Goal: Communication & Community: Answer question/provide support

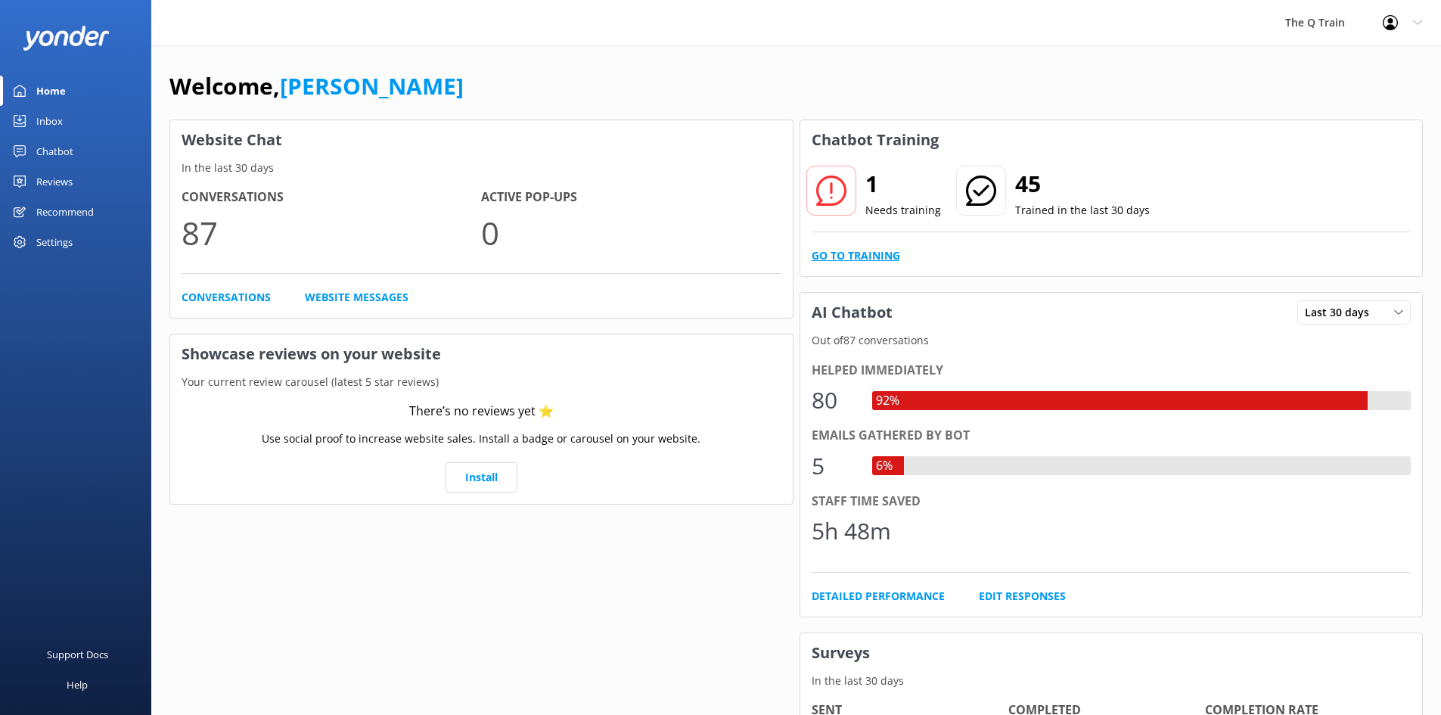
click at [876, 258] on link "Go to Training" at bounding box center [856, 255] width 89 height 17
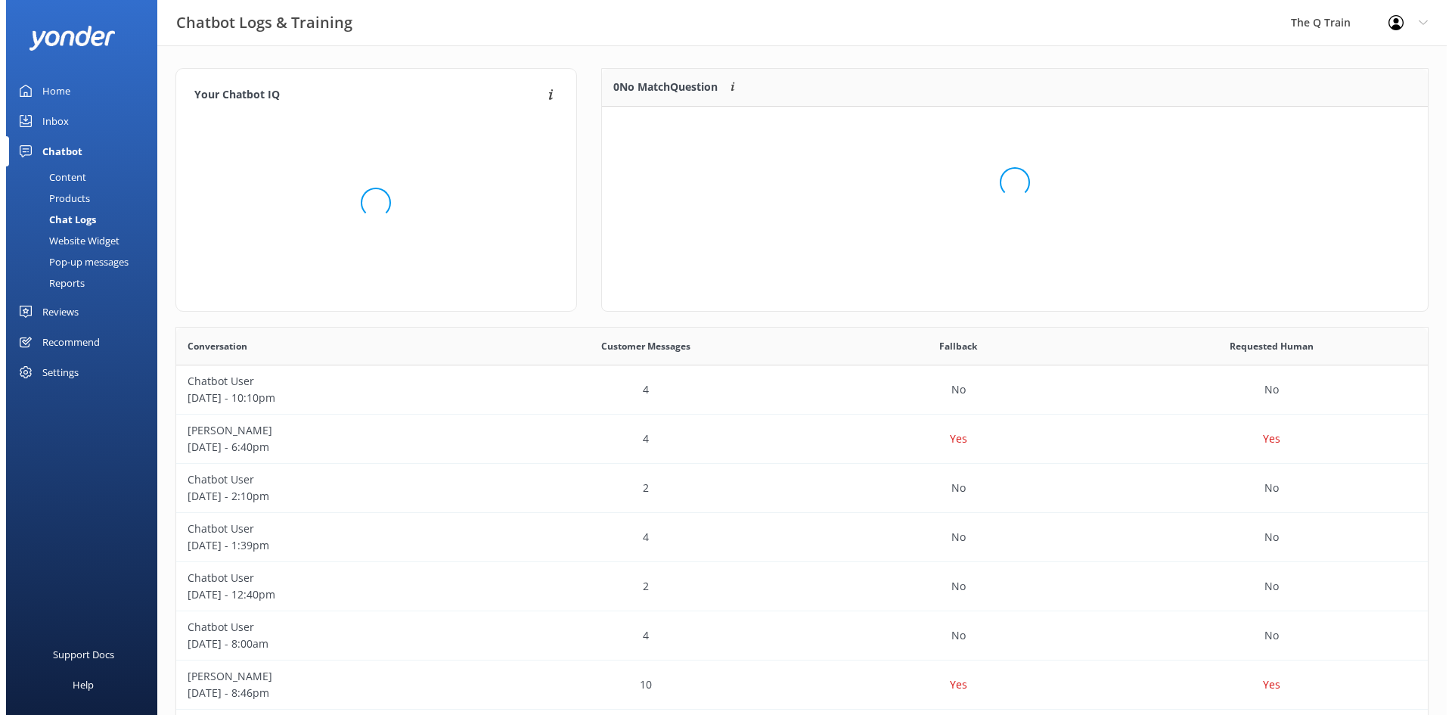
scroll to position [519, 1241]
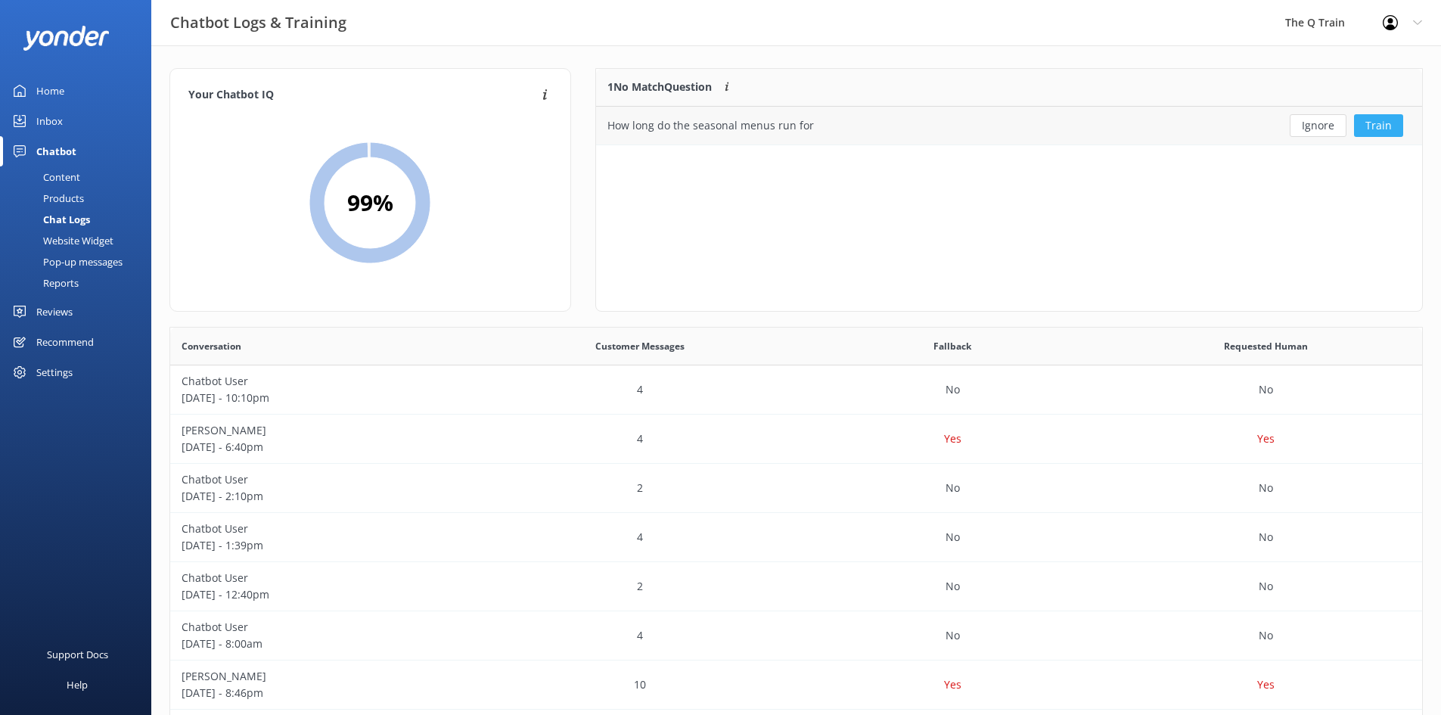
click at [1375, 124] on button "Train" at bounding box center [1378, 125] width 49 height 23
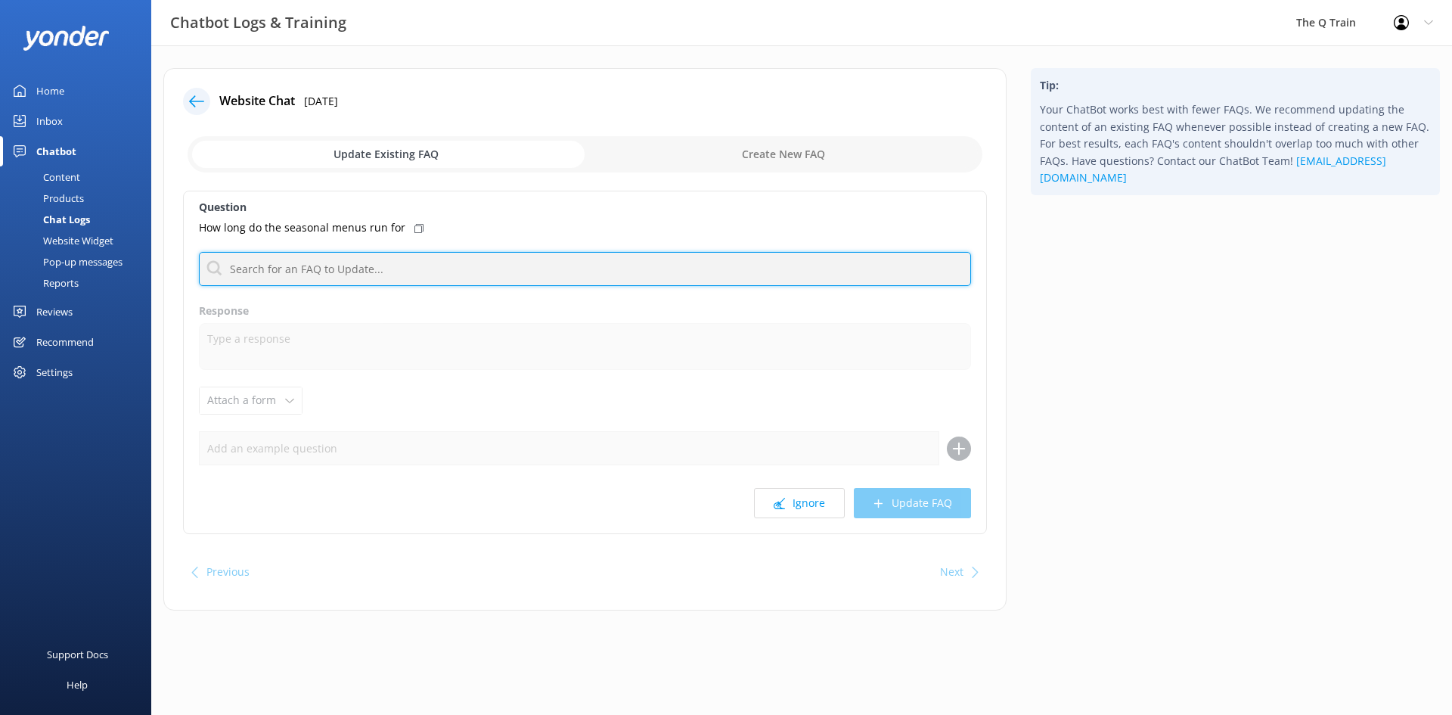
click at [366, 266] on input "text" at bounding box center [585, 269] width 772 height 34
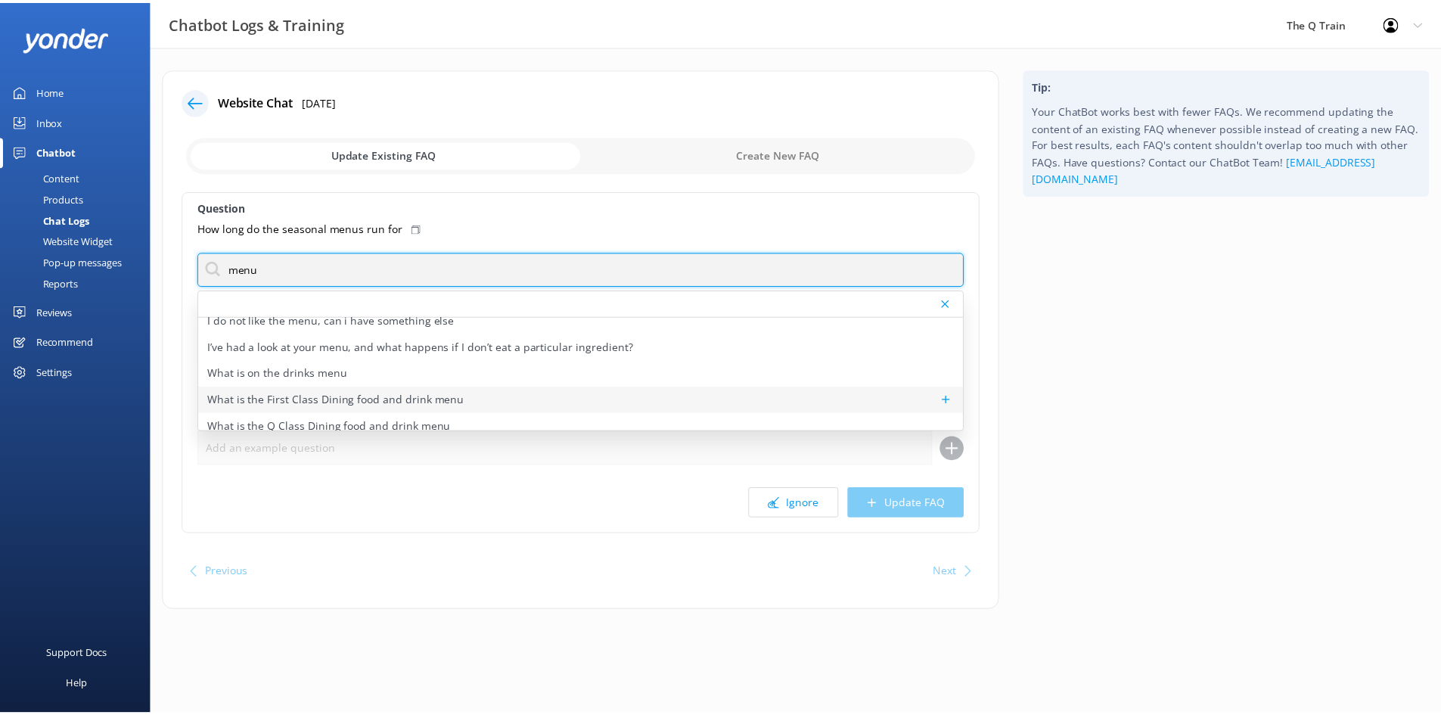
scroll to position [19, 0]
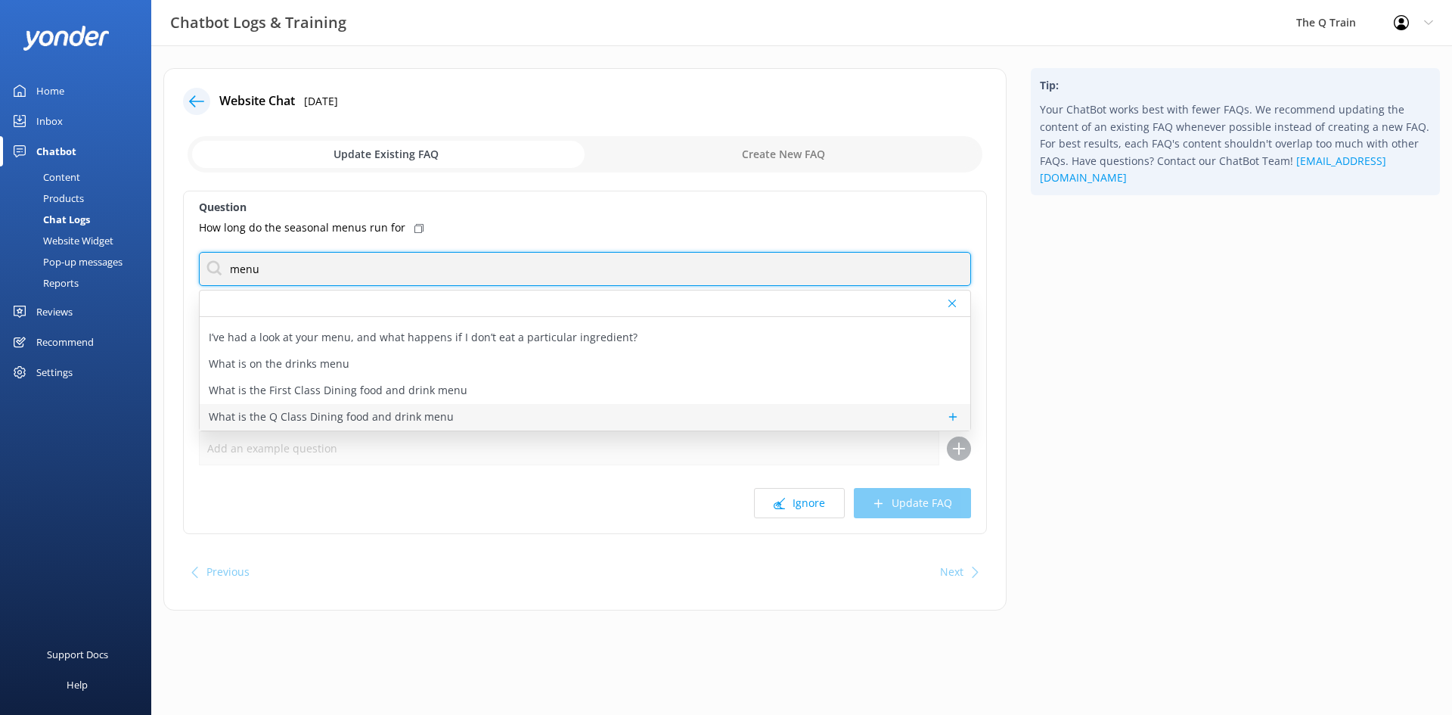
type input "menu"
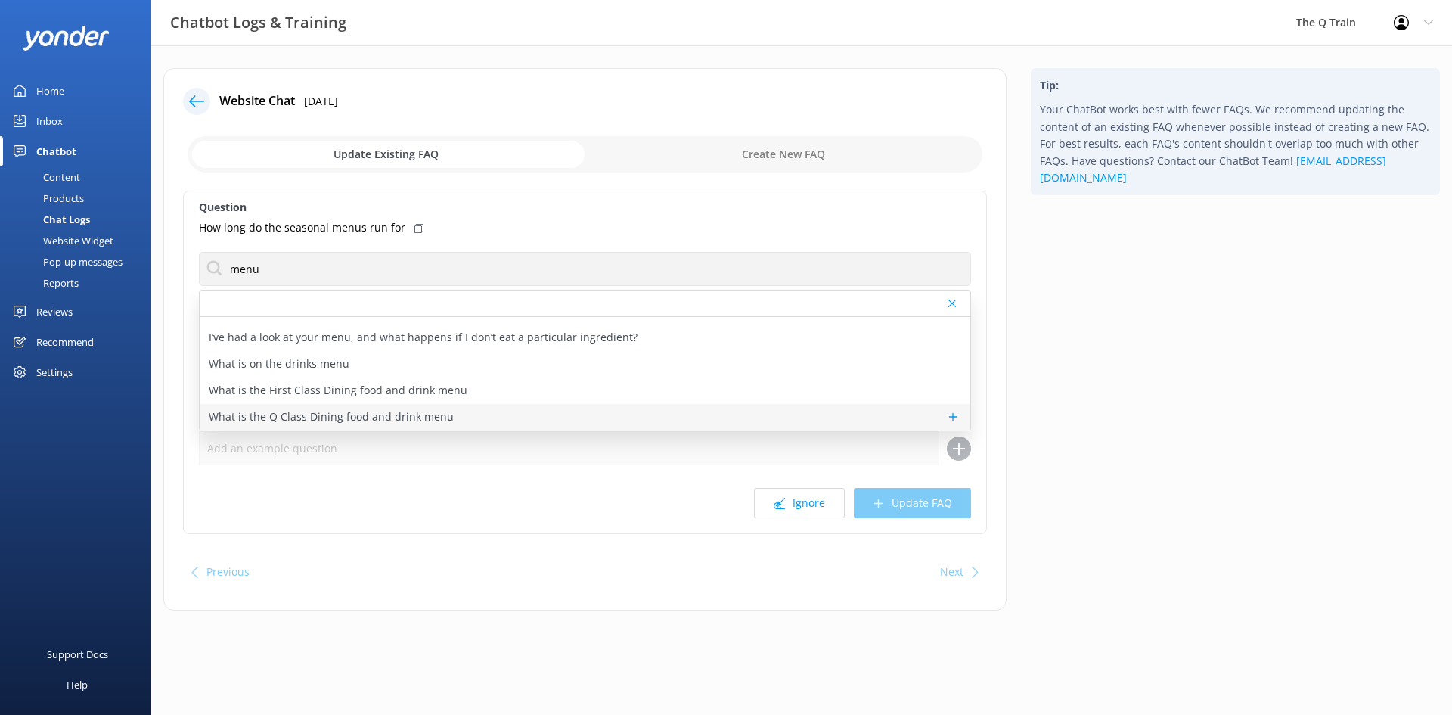
click at [302, 415] on p "What is the Q Class Dining food and drink menu" at bounding box center [331, 417] width 245 height 17
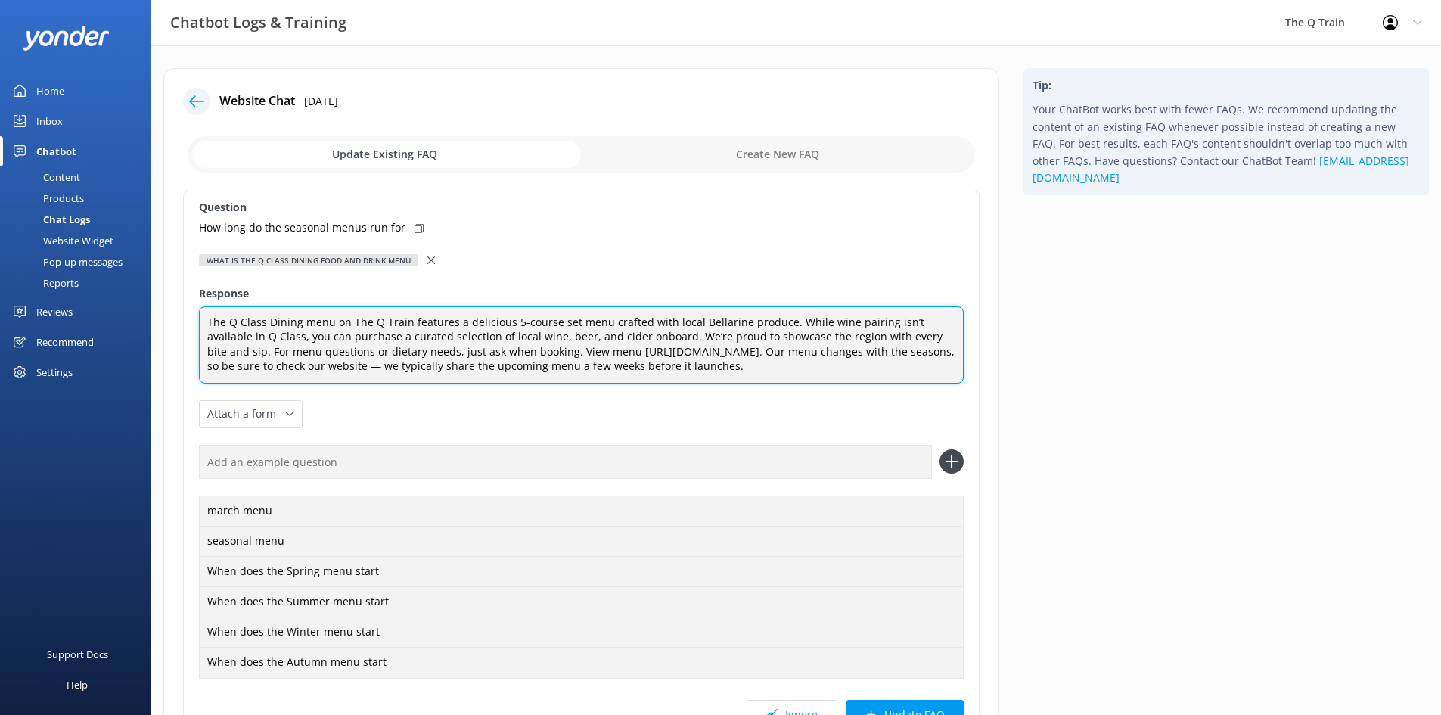
click at [735, 371] on textarea "The Q Class Dining menu on The Q Train features a delicious 5-course set menu c…" at bounding box center [581, 344] width 765 height 77
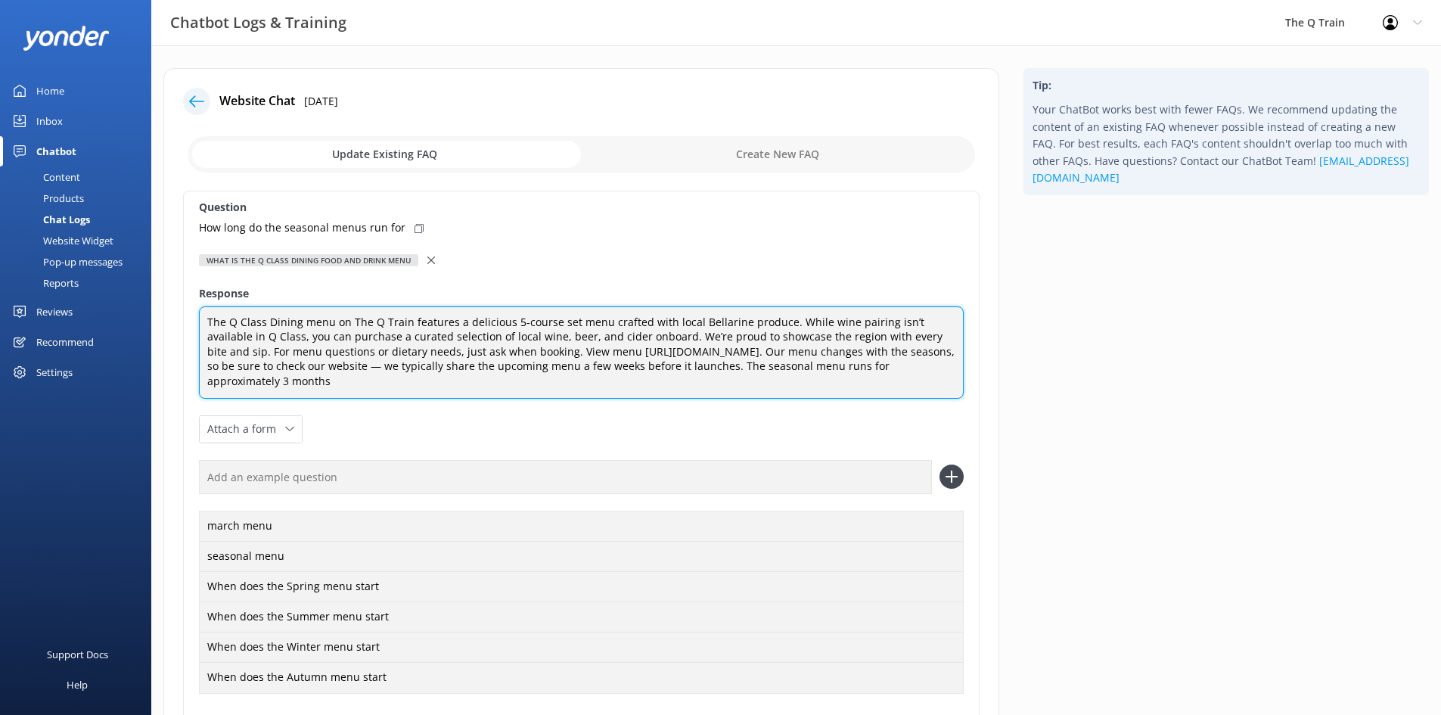
drag, startPoint x: 701, startPoint y: 361, endPoint x: 745, endPoint y: 384, distance: 50.1
click at [745, 384] on textarea "The Q Class Dining menu on The Q Train features a delicious 5-course set menu c…" at bounding box center [581, 352] width 765 height 92
click at [917, 353] on textarea "The Q Class Dining menu on The Q Train features a delicious 5-course set menu c…" at bounding box center [581, 352] width 765 height 92
paste textarea "he seasonal menu changes every three months and is available for a limited time."
click at [923, 353] on textarea "The Q Class Dining menu on The Q Train features a delicious 5-course set menu c…" at bounding box center [581, 352] width 765 height 92
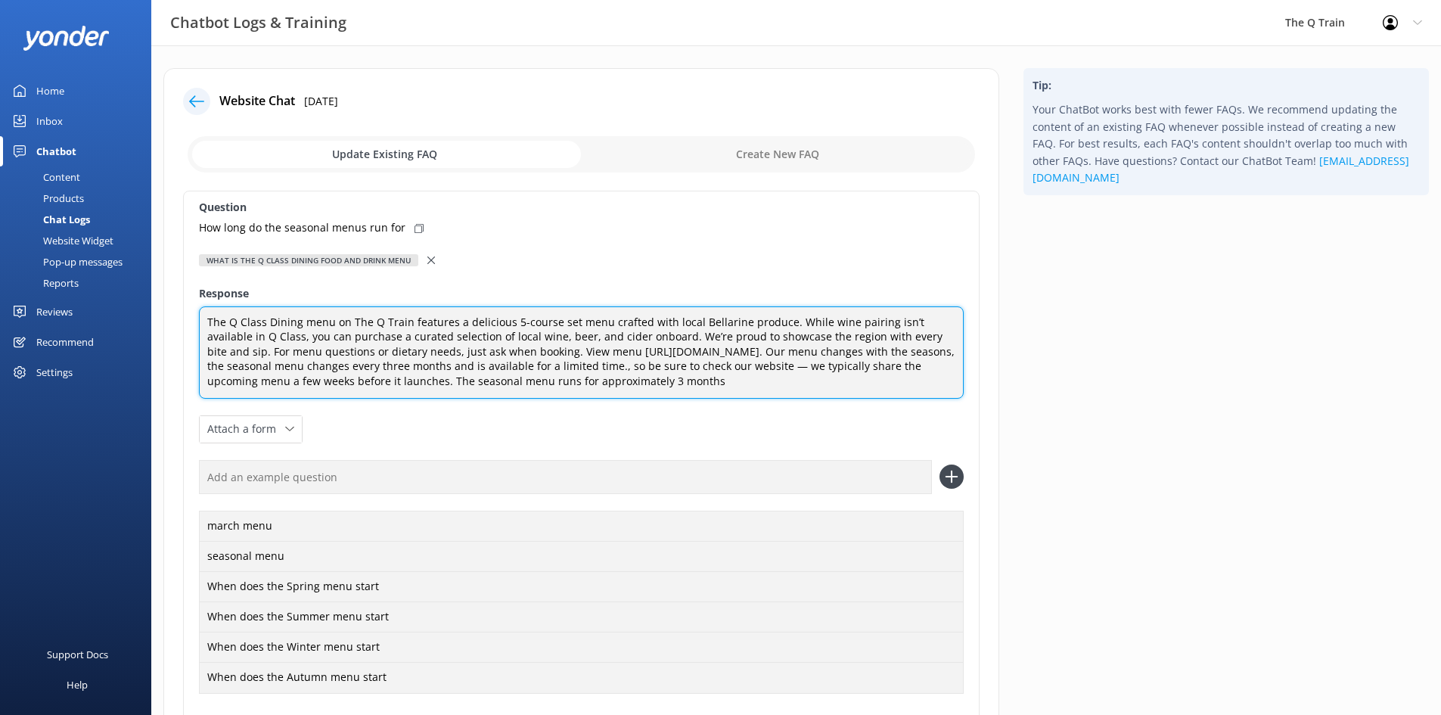
click at [594, 366] on textarea "The Q Class Dining menu on The Q Train features a delicious 5-course set menu c…" at bounding box center [581, 352] width 765 height 92
click at [594, 368] on textarea "The Q Class Dining menu on The Q Train features a delicious 5-course set menu c…" at bounding box center [581, 352] width 765 height 92
click at [600, 371] on textarea "The Q Class Dining menu on The Q Train features a delicious 5-course set menu c…" at bounding box center [581, 352] width 765 height 92
drag, startPoint x: 739, startPoint y: 348, endPoint x: 755, endPoint y: 374, distance: 30.9
click at [755, 374] on textarea "The Q Class Dining menu on The Q Train features a delicious 5-course set menu c…" at bounding box center [581, 352] width 765 height 92
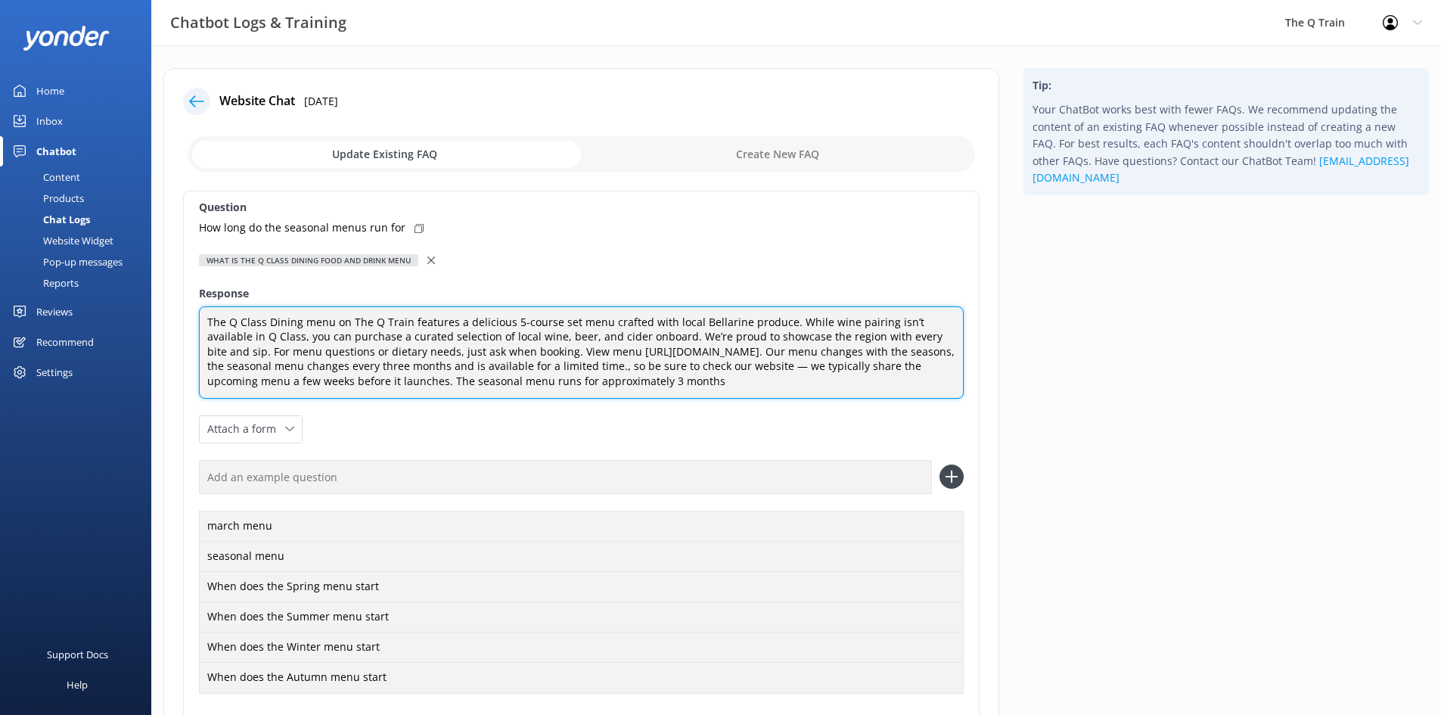
click at [720, 377] on textarea "The Q Class Dining menu on The Q Train features a delicious 5-course set menu c…" at bounding box center [581, 352] width 765 height 92
drag, startPoint x: 663, startPoint y: 377, endPoint x: 398, endPoint y: 374, distance: 264.8
click at [396, 374] on textarea "The Q Class Dining menu on The Q Train features a delicious 5-course set menu c…" at bounding box center [581, 352] width 765 height 92
drag, startPoint x: 742, startPoint y: 350, endPoint x: 771, endPoint y: 379, distance: 40.7
click at [771, 379] on textarea "The Q Class Dining menu on The Q Train features a delicious 5-course set menu c…" at bounding box center [581, 352] width 765 height 92
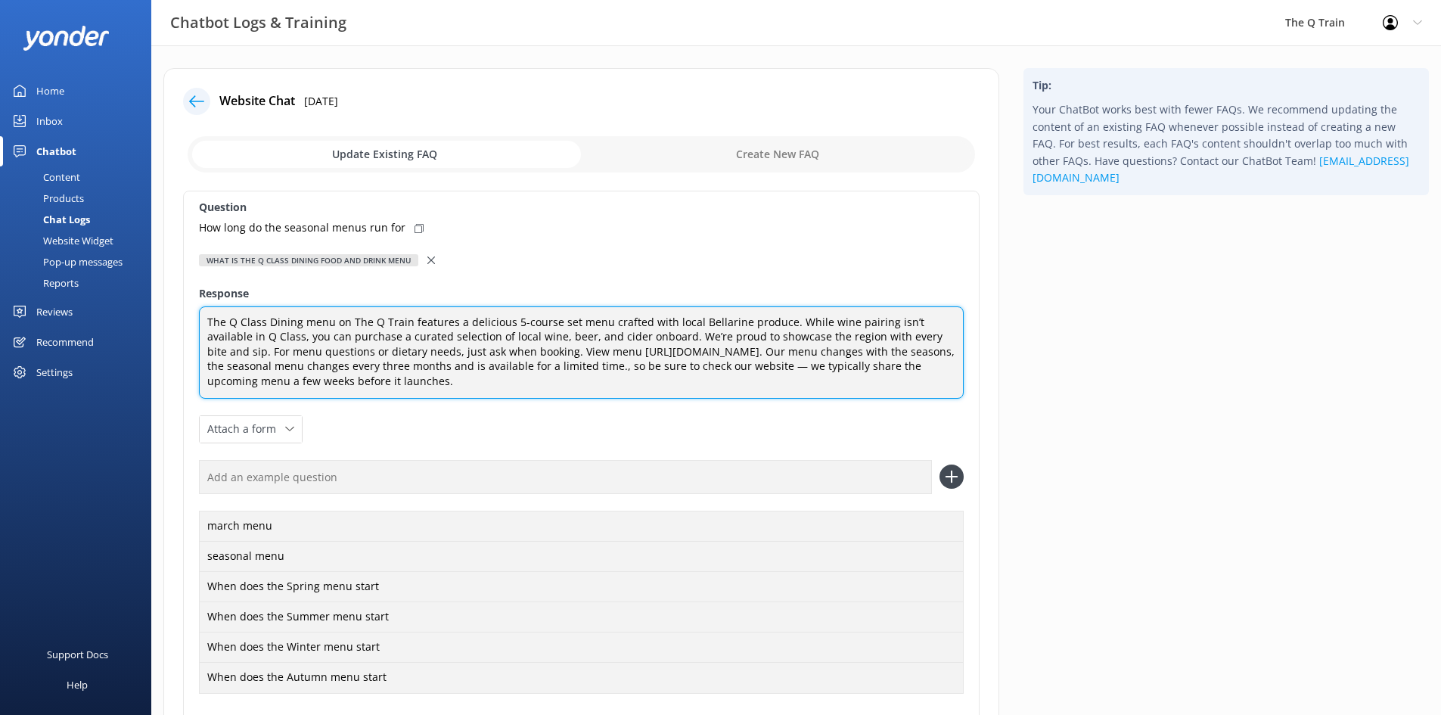
paste textarea "evolves with the seasons, with a new selection every three months. Each seasona…"
drag, startPoint x: 790, startPoint y: 350, endPoint x: 801, endPoint y: 351, distance: 11.4
click at [801, 351] on textarea "The Q Class Dining menu on The Q Train features a delicious 5-course set menu c…" at bounding box center [581, 352] width 765 height 92
click at [800, 351] on textarea "The Q Class Dining menu on The Q Train features a delicious 5-course set menu c…" at bounding box center [581, 352] width 765 height 92
click at [795, 353] on textarea "The Q Class Dining menu on The Q Train features a delicious 5-course set menu c…" at bounding box center [581, 352] width 765 height 92
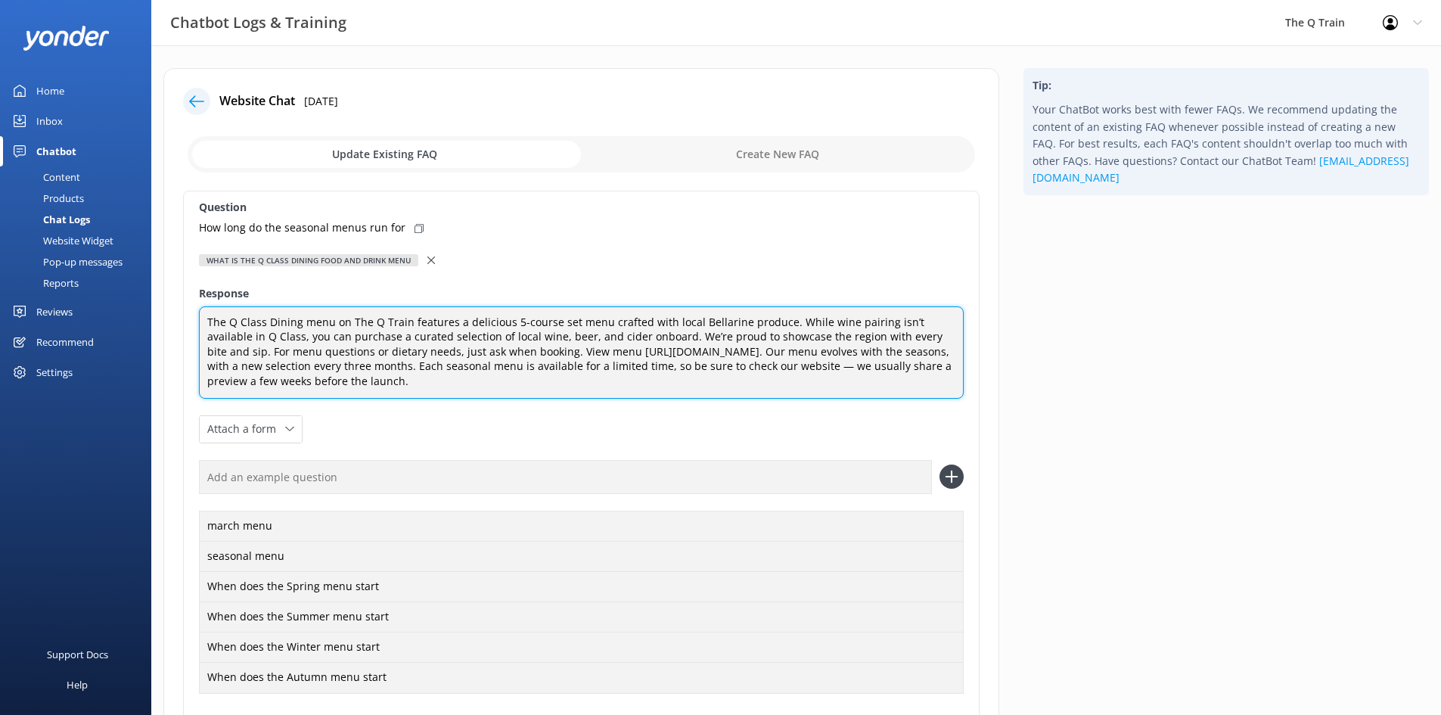
click at [790, 353] on textarea "The Q Class Dining menu on The Q Train features a delicious 5-course set menu c…" at bounding box center [581, 352] width 765 height 92
drag, startPoint x: 793, startPoint y: 353, endPoint x: 829, endPoint y: 353, distance: 36.3
click at [829, 353] on textarea "The Q Class Dining menu on The Q Train features a delicious 5-course set menu c…" at bounding box center [581, 352] width 765 height 92
type textarea "The Q Class Dining menu on The Q Train features a delicious 5-course set menu c…"
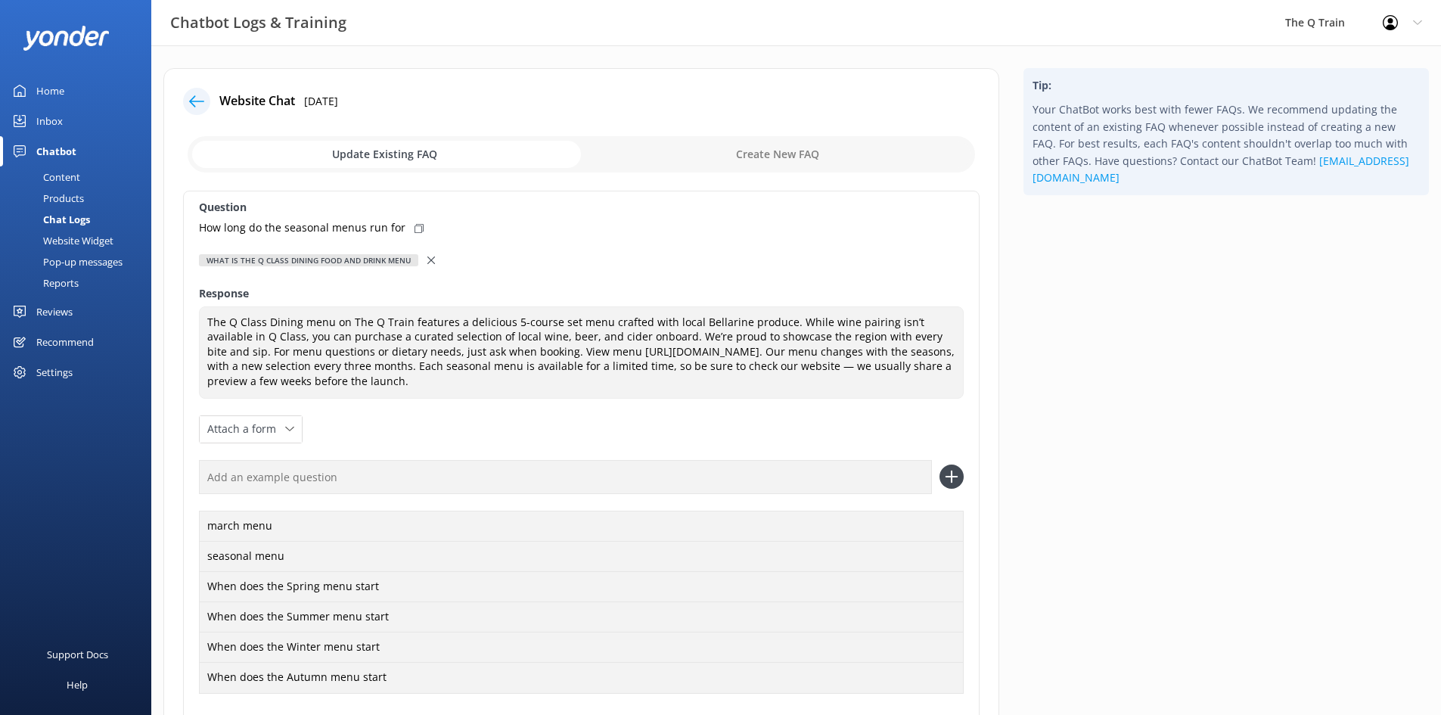
click at [415, 228] on icon at bounding box center [419, 228] width 9 height 9
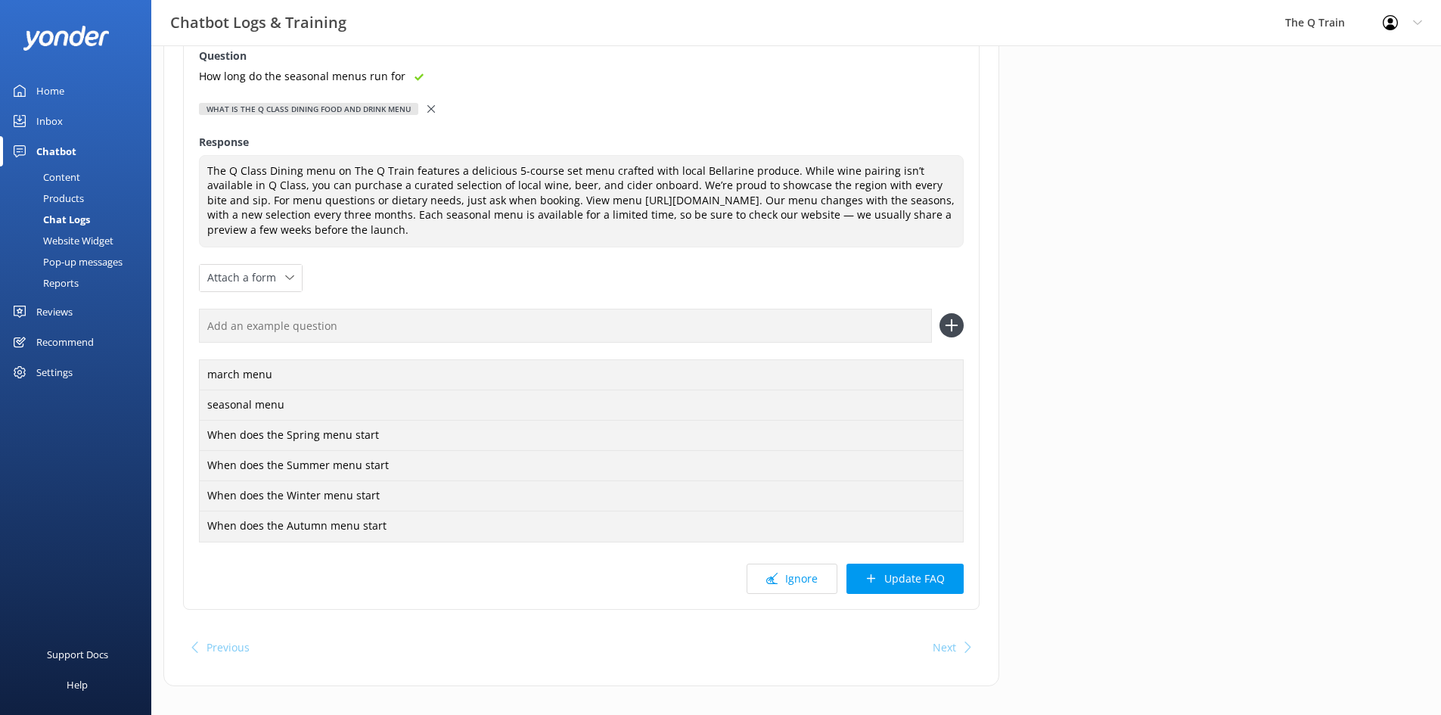
click at [952, 326] on use at bounding box center [951, 325] width 13 height 13
click at [366, 326] on input "text" at bounding box center [565, 326] width 733 height 34
paste input "How long do the seasonal menus run for"
type input "How long do the seasonal menus run for"
click at [958, 327] on icon at bounding box center [952, 325] width 24 height 24
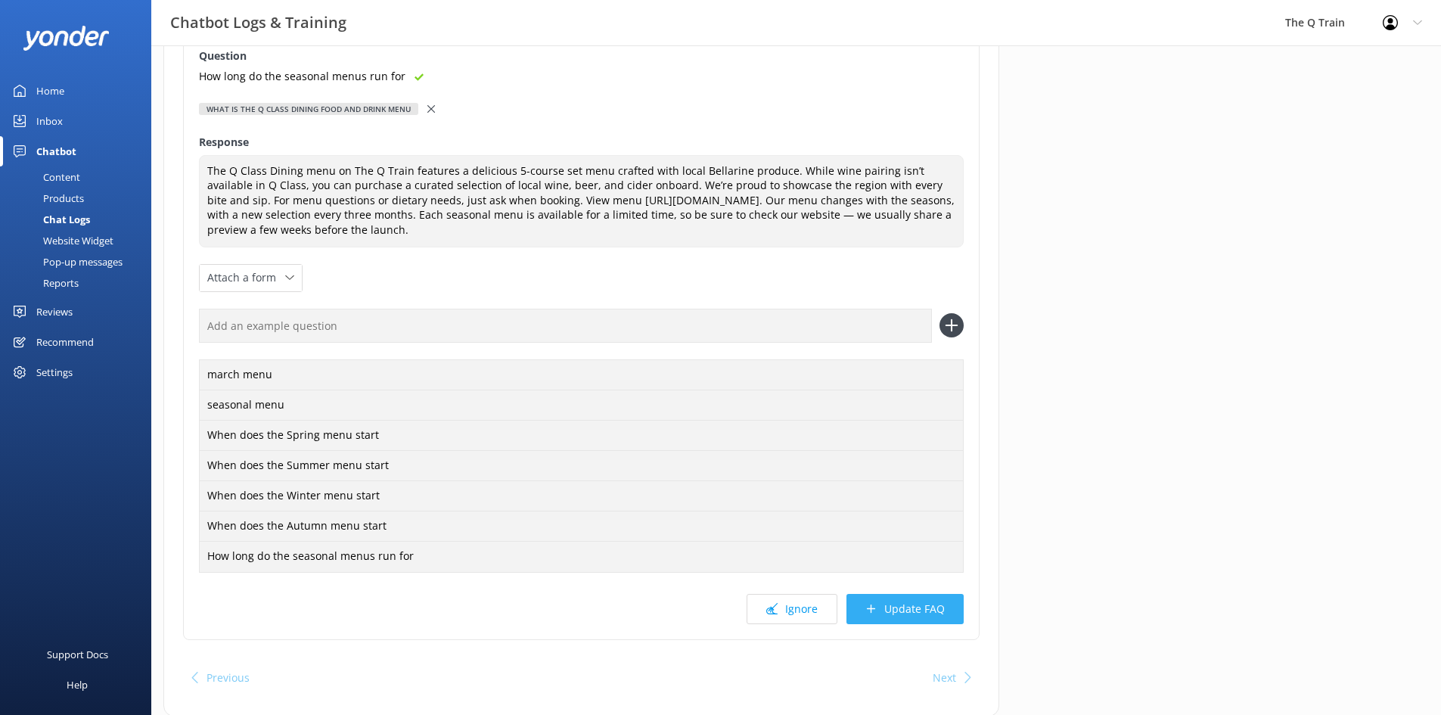
click at [919, 609] on button "Update FAQ" at bounding box center [905, 609] width 117 height 30
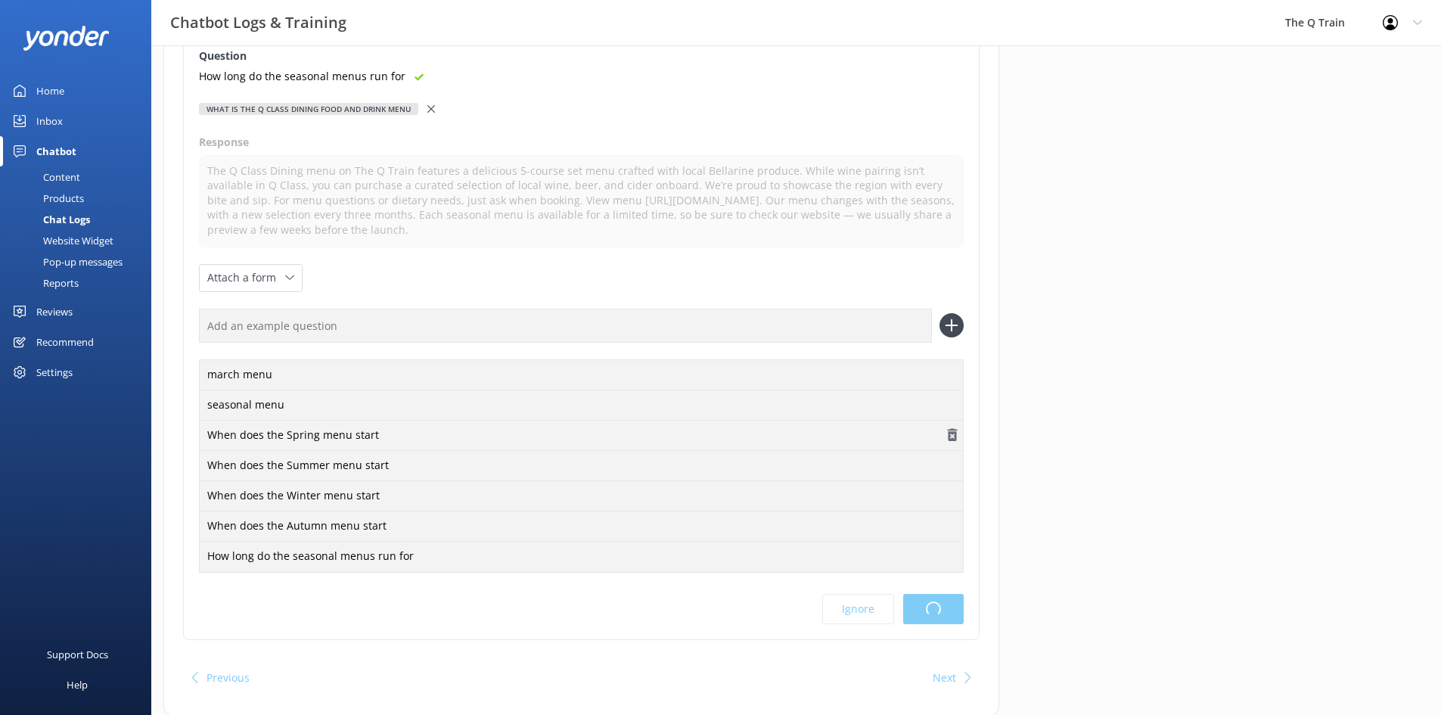
scroll to position [0, 0]
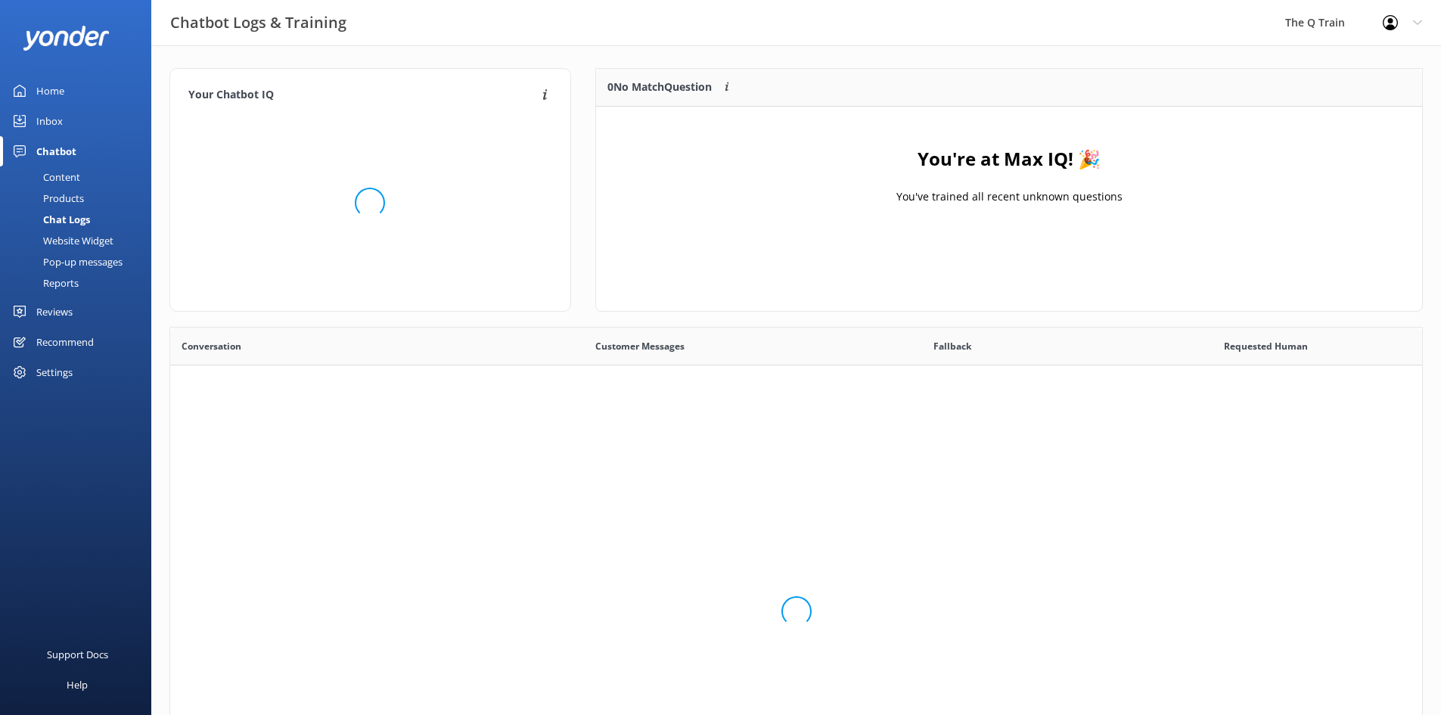
scroll to position [519, 1241]
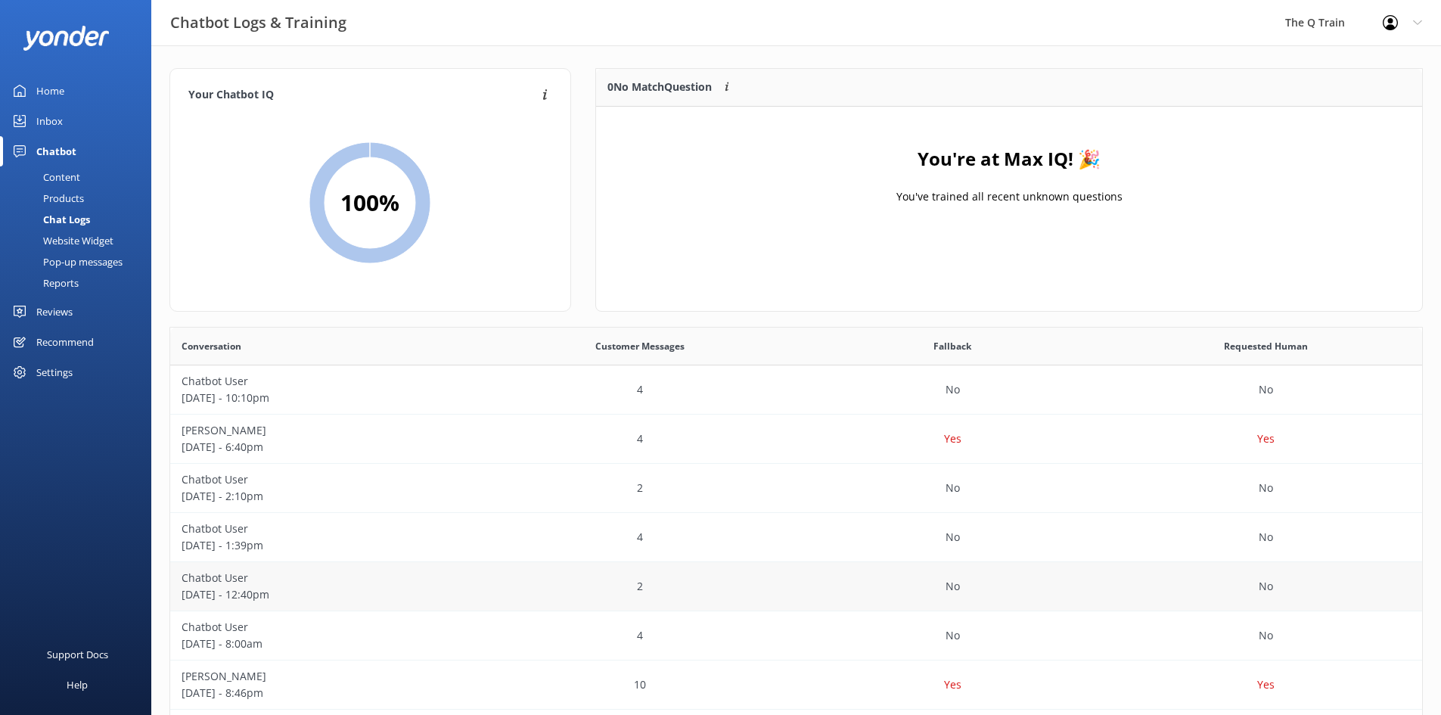
click at [231, 576] on p "Chatbot User" at bounding box center [327, 578] width 290 height 17
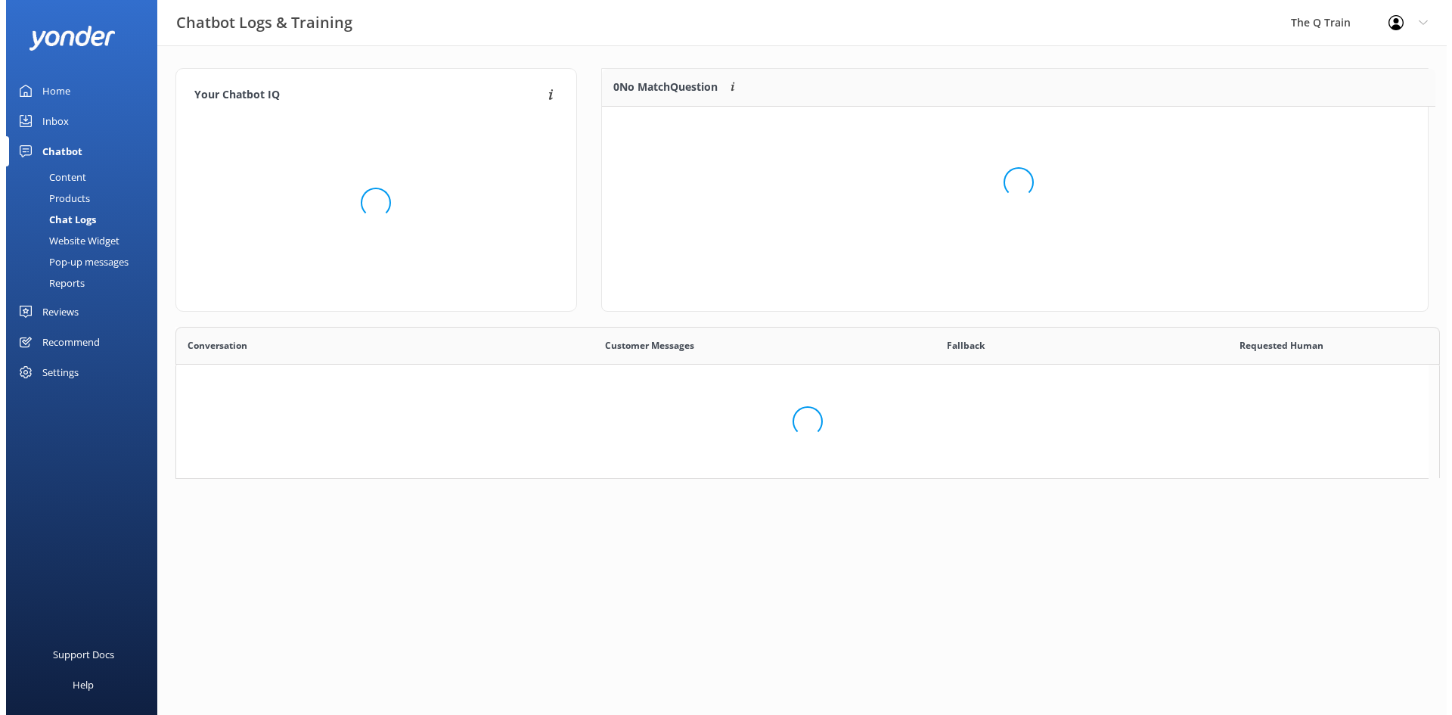
scroll to position [12, 12]
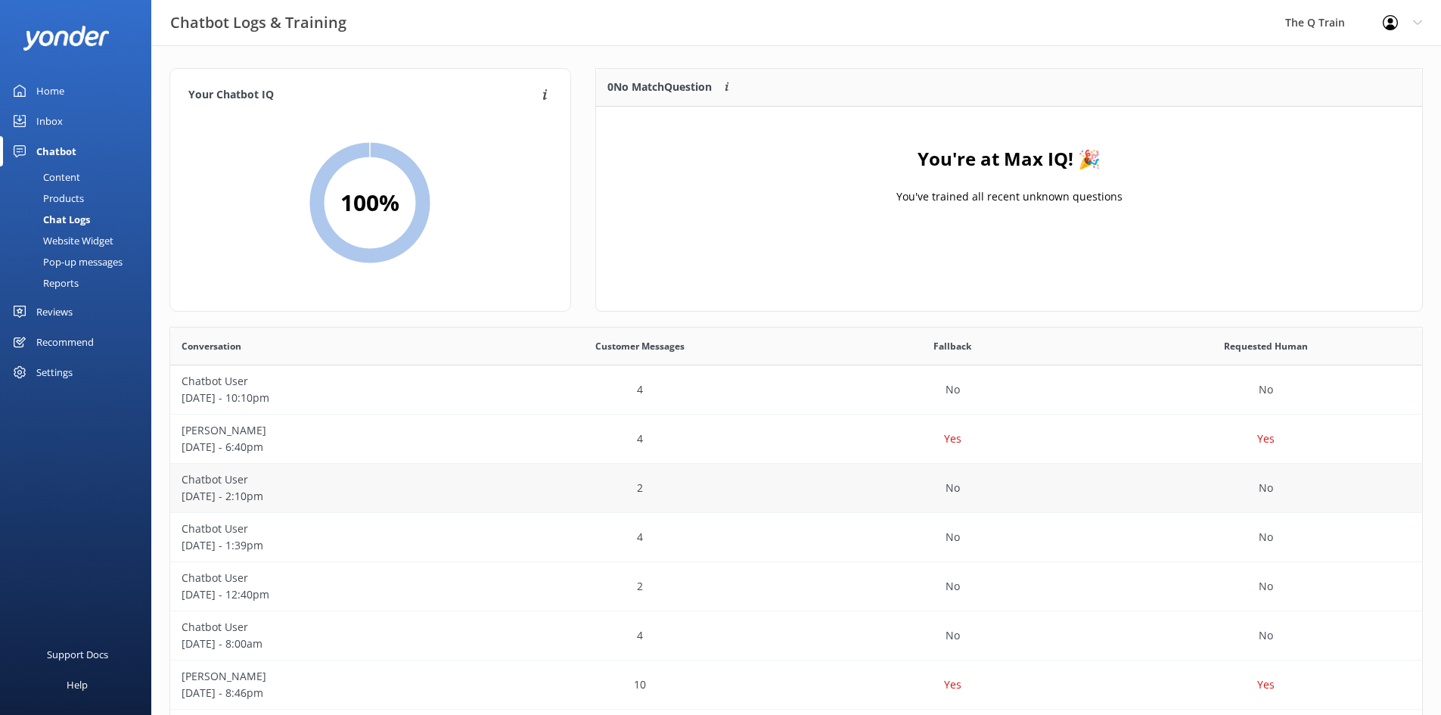
click at [229, 477] on p "Chatbot User" at bounding box center [327, 479] width 290 height 17
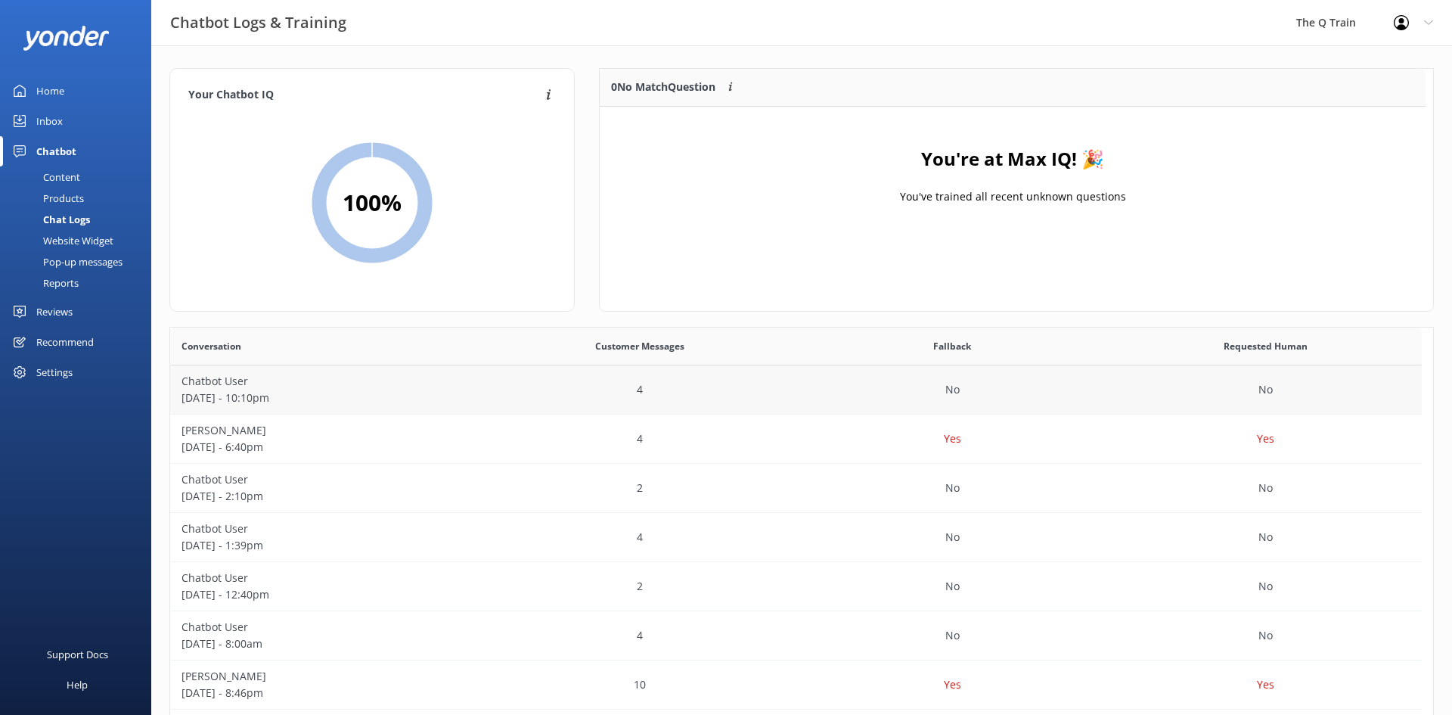
scroll to position [178, 815]
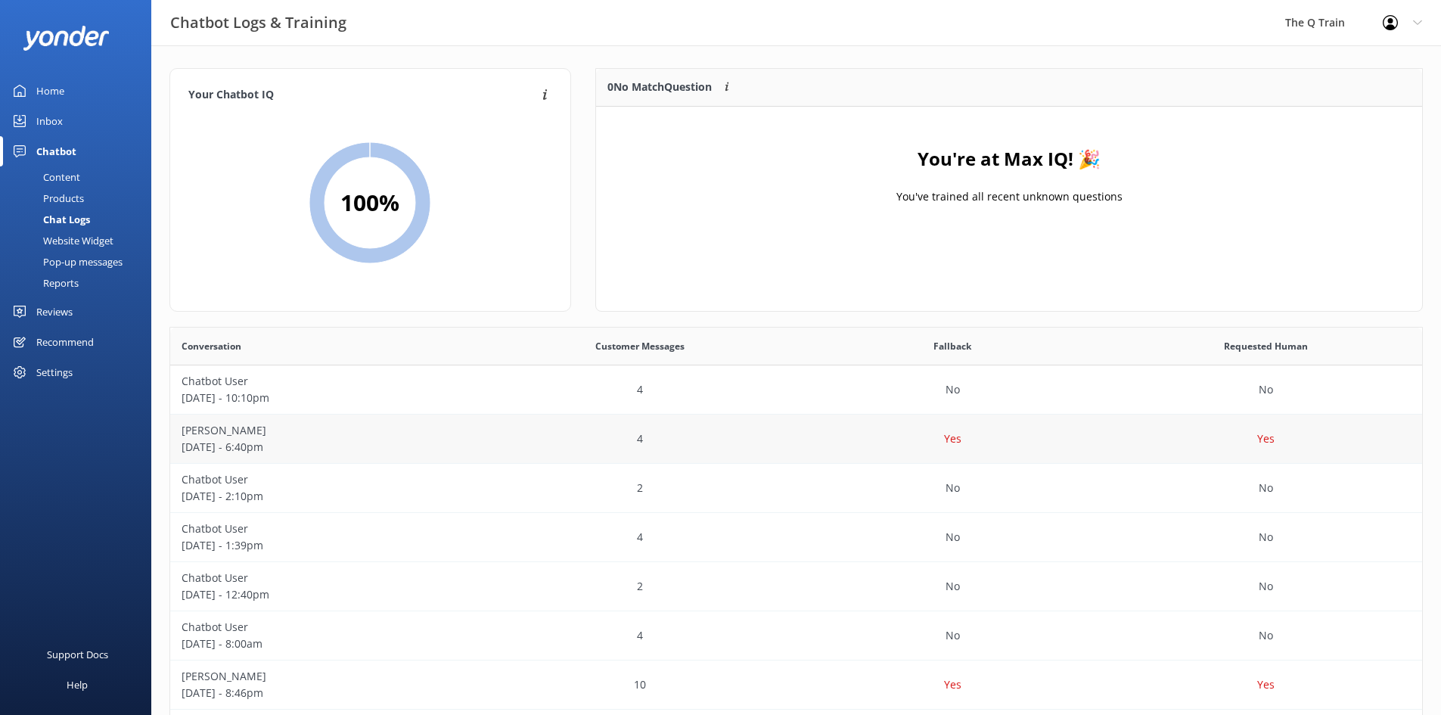
click at [244, 443] on p "[DATE] - 6:40pm" at bounding box center [327, 447] width 290 height 17
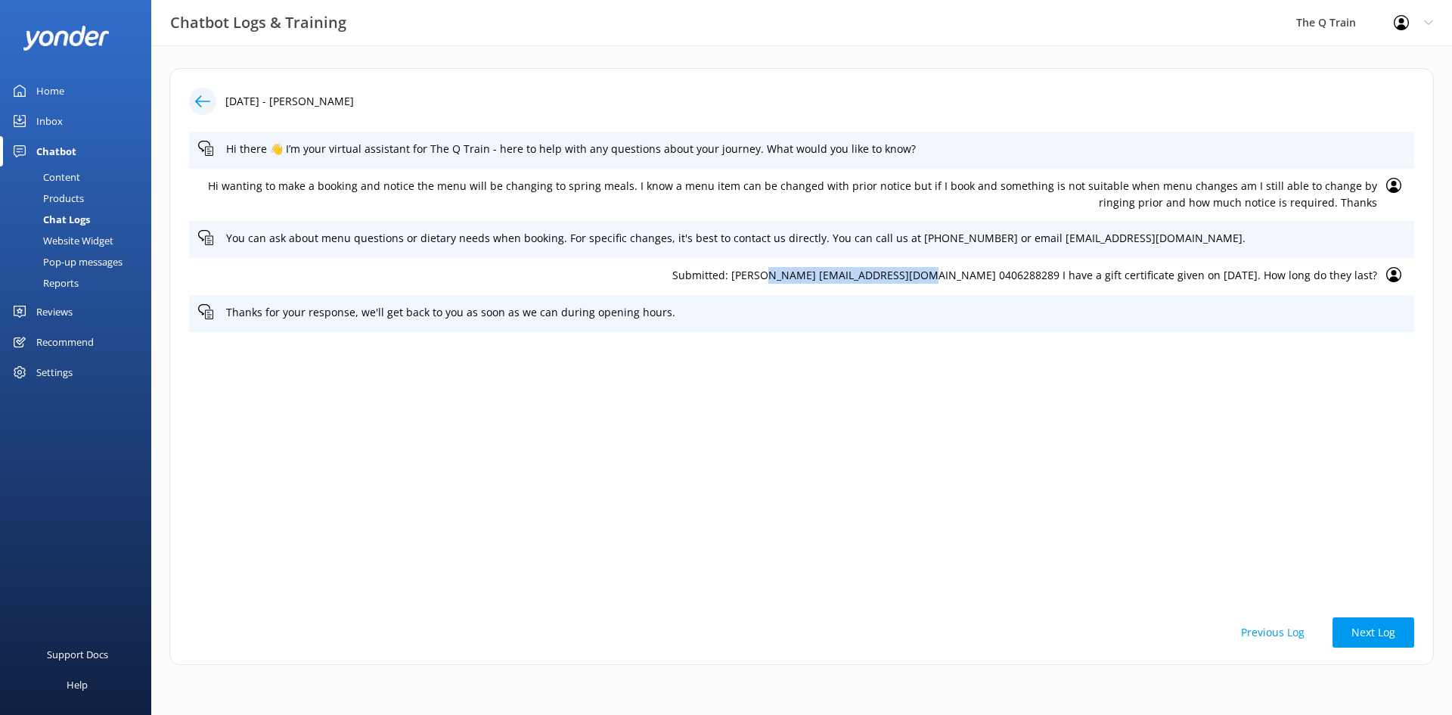
drag, startPoint x: 846, startPoint y: 274, endPoint x: 997, endPoint y: 279, distance: 151.4
click at [997, 279] on p "Submitted: [PERSON_NAME] [EMAIL_ADDRESS][DOMAIN_NAME] 0406288289 I have a gift …" at bounding box center [787, 275] width 1179 height 17
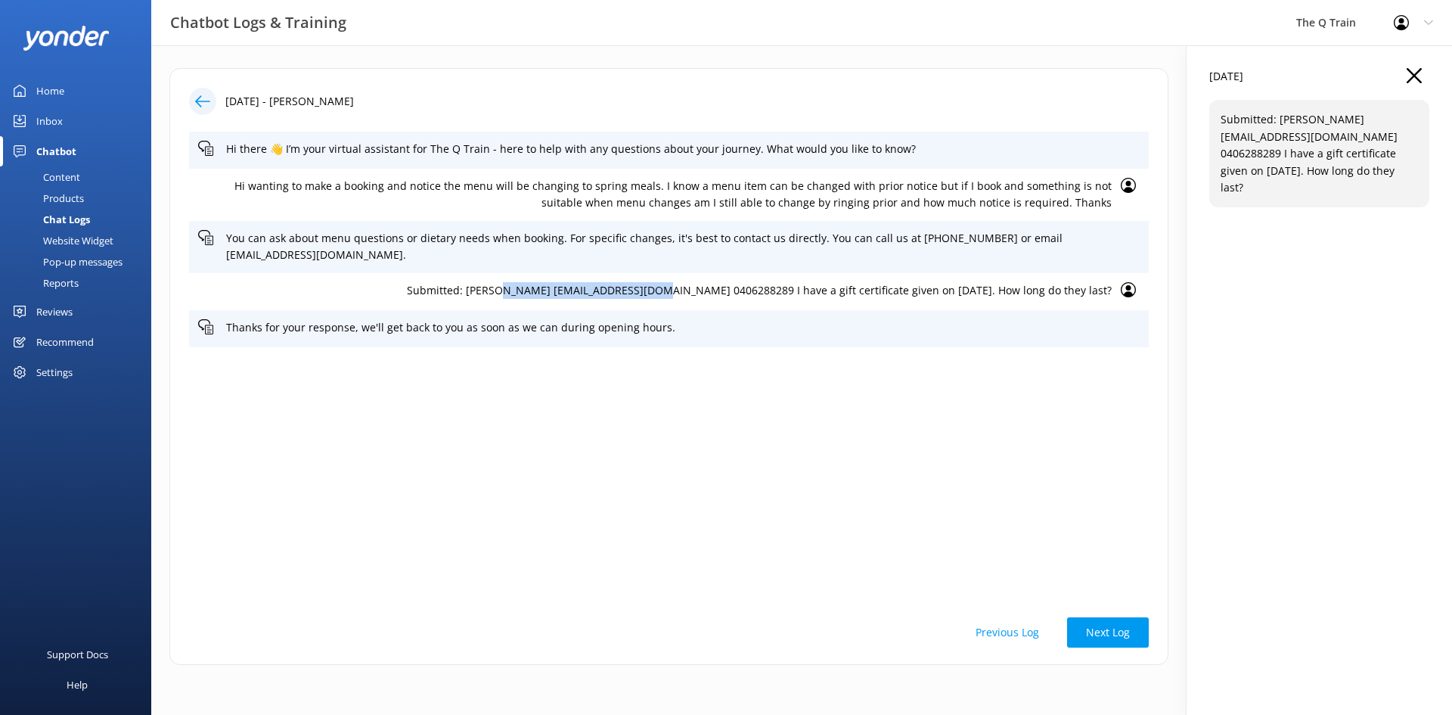
copy p "[EMAIL_ADDRESS][DOMAIN_NAME]"
click at [57, 151] on div "Chatbot" at bounding box center [56, 151] width 40 height 30
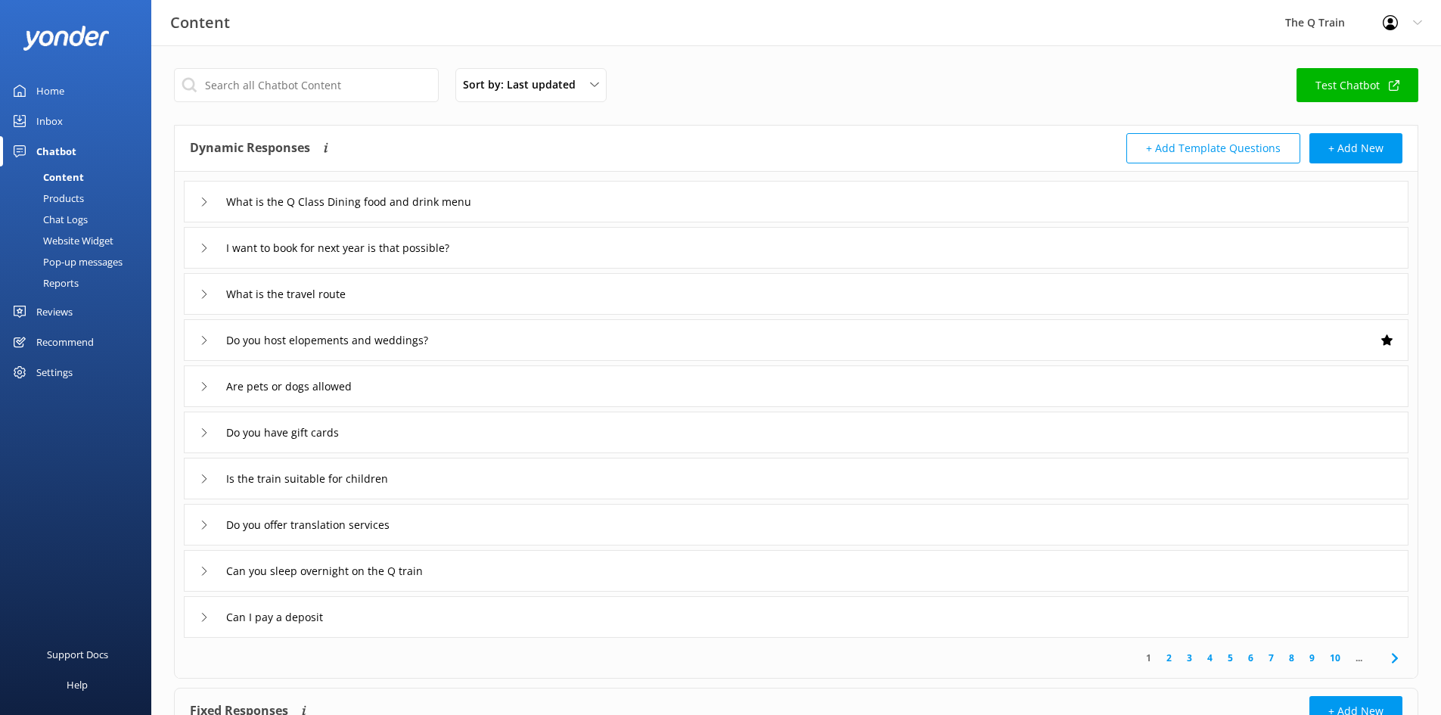
click at [52, 122] on div "Inbox" at bounding box center [49, 121] width 26 height 30
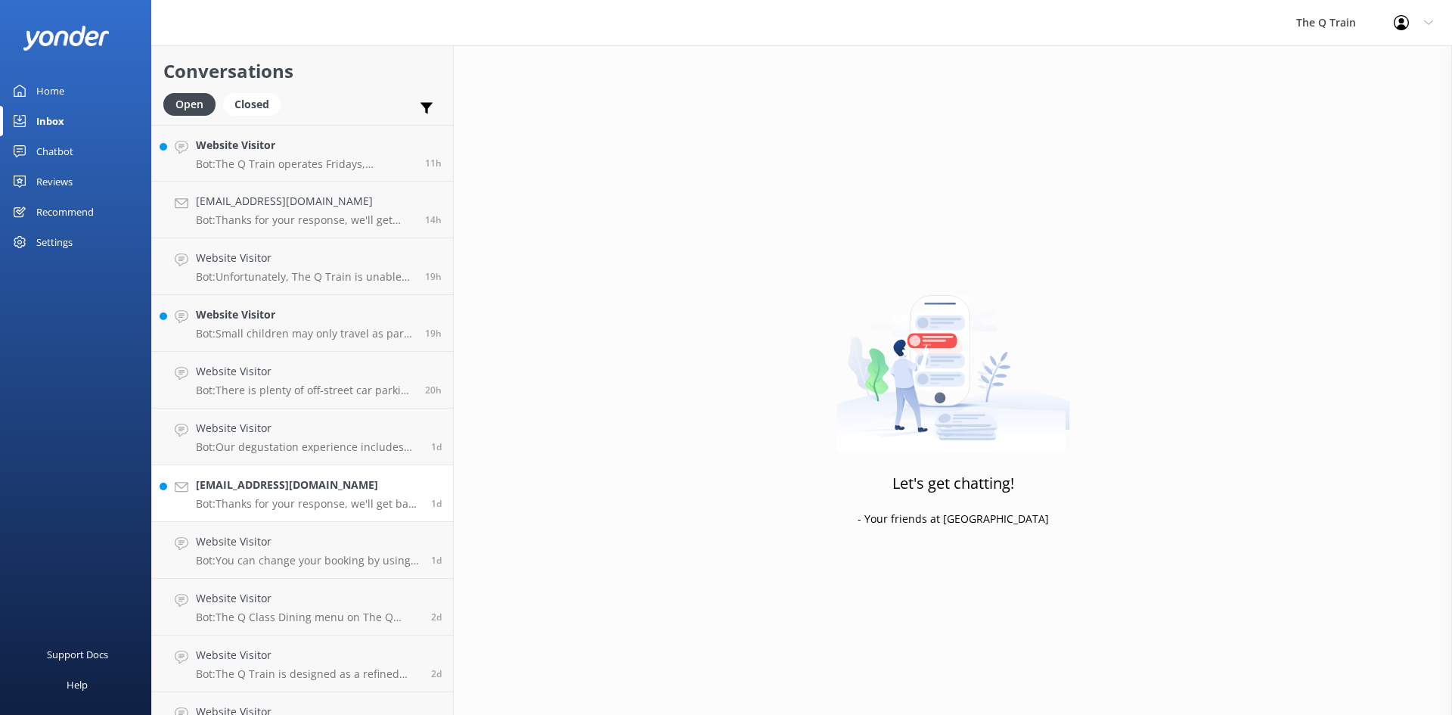
click at [309, 489] on h4 "[EMAIL_ADDRESS][DOMAIN_NAME]" at bounding box center [308, 485] width 224 height 17
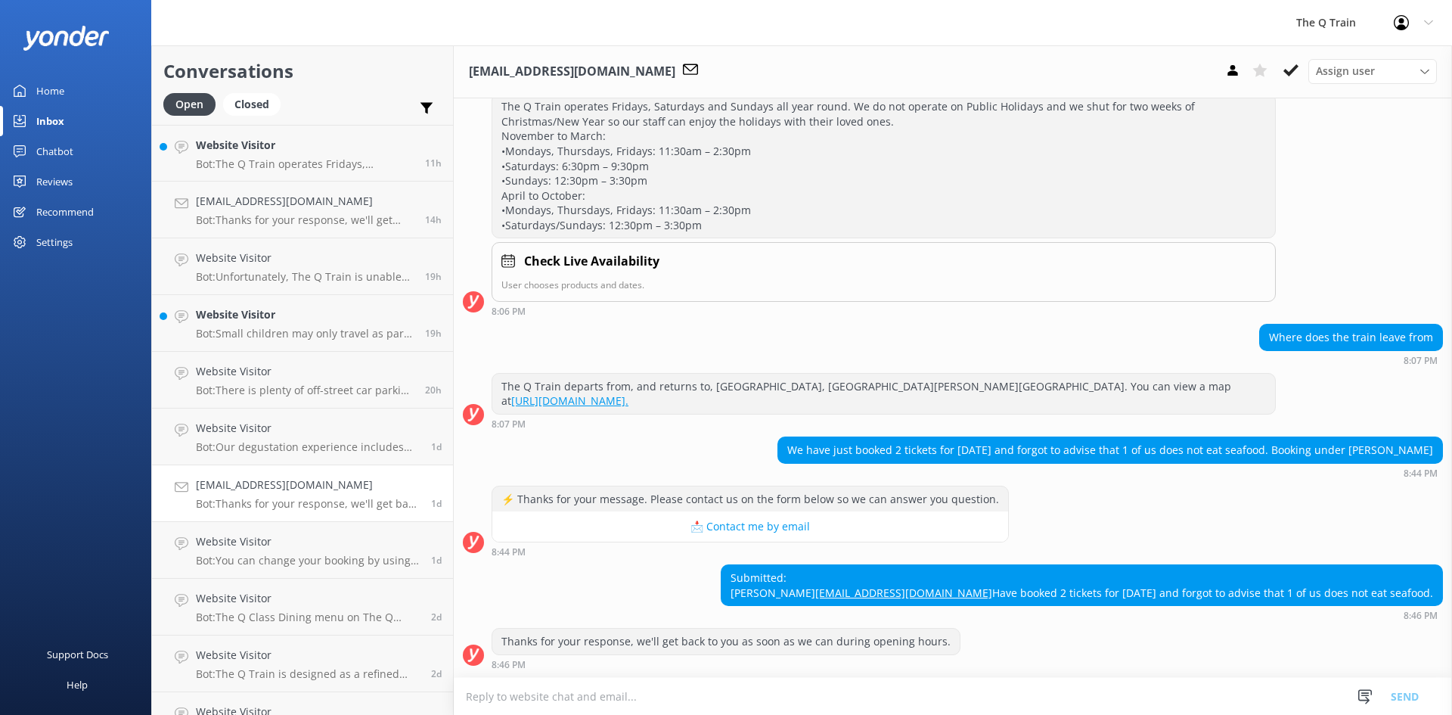
scroll to position [381, 0]
click at [268, 440] on div "Website Visitor Bot: Our degustation experience includes vegan and gluten-free …" at bounding box center [308, 436] width 224 height 33
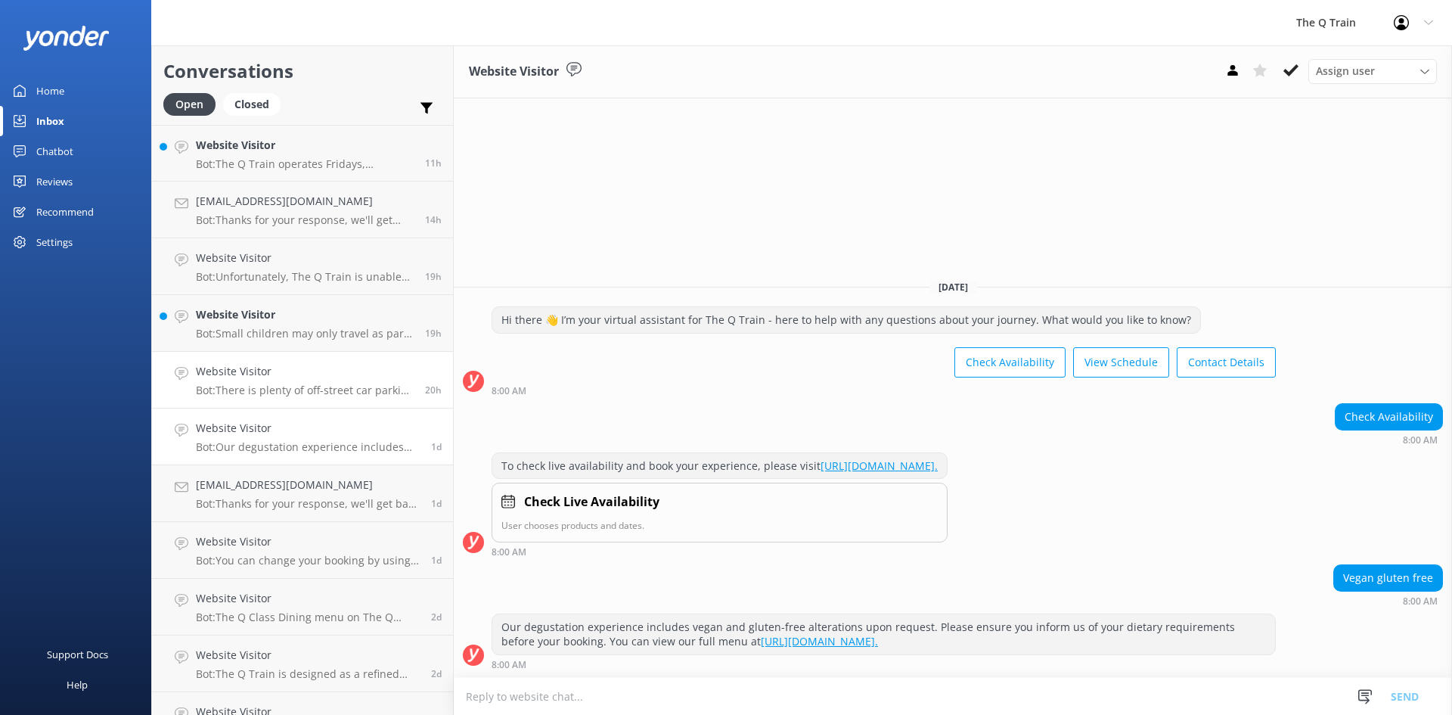
click at [281, 384] on p "Bot: There is plenty of off-street car parking at [GEOGRAPHIC_DATA]. The carpar…" at bounding box center [305, 391] width 218 height 14
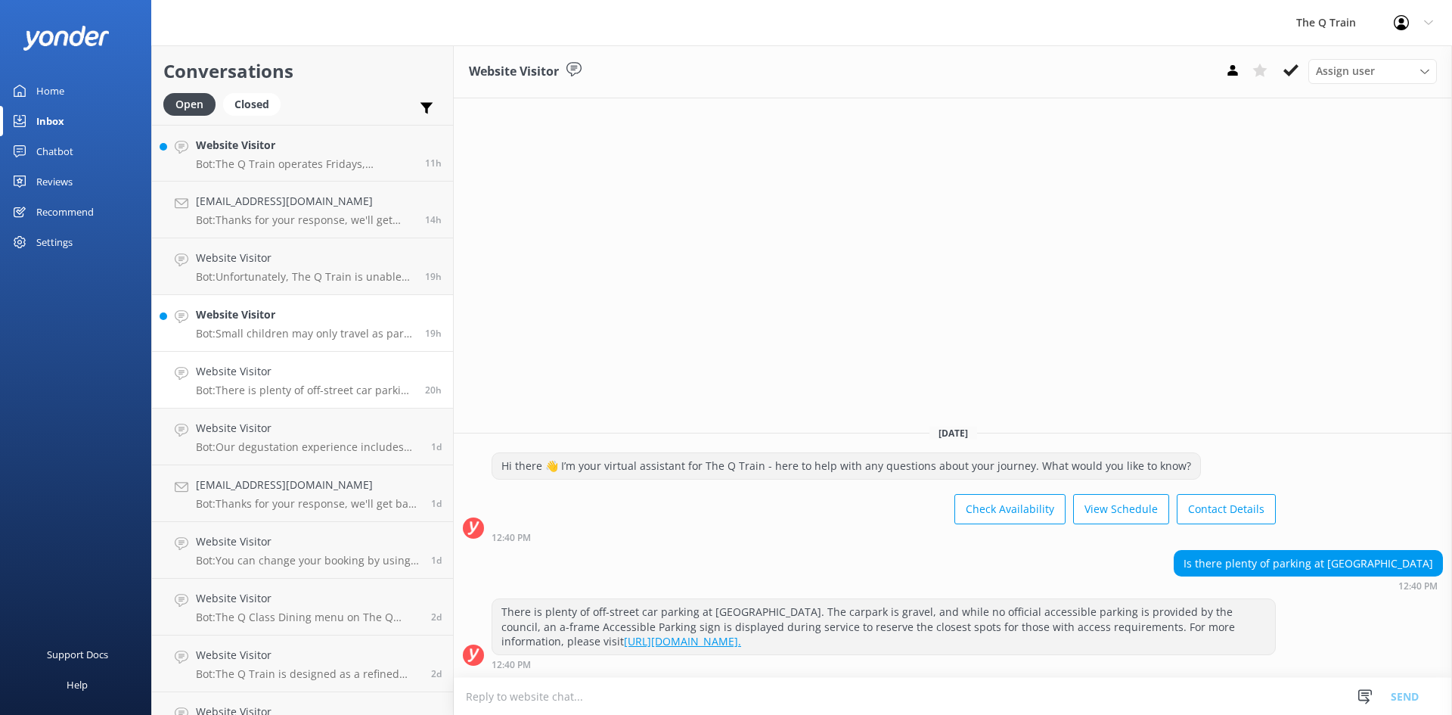
click at [284, 322] on h4 "Website Visitor" at bounding box center [305, 314] width 218 height 17
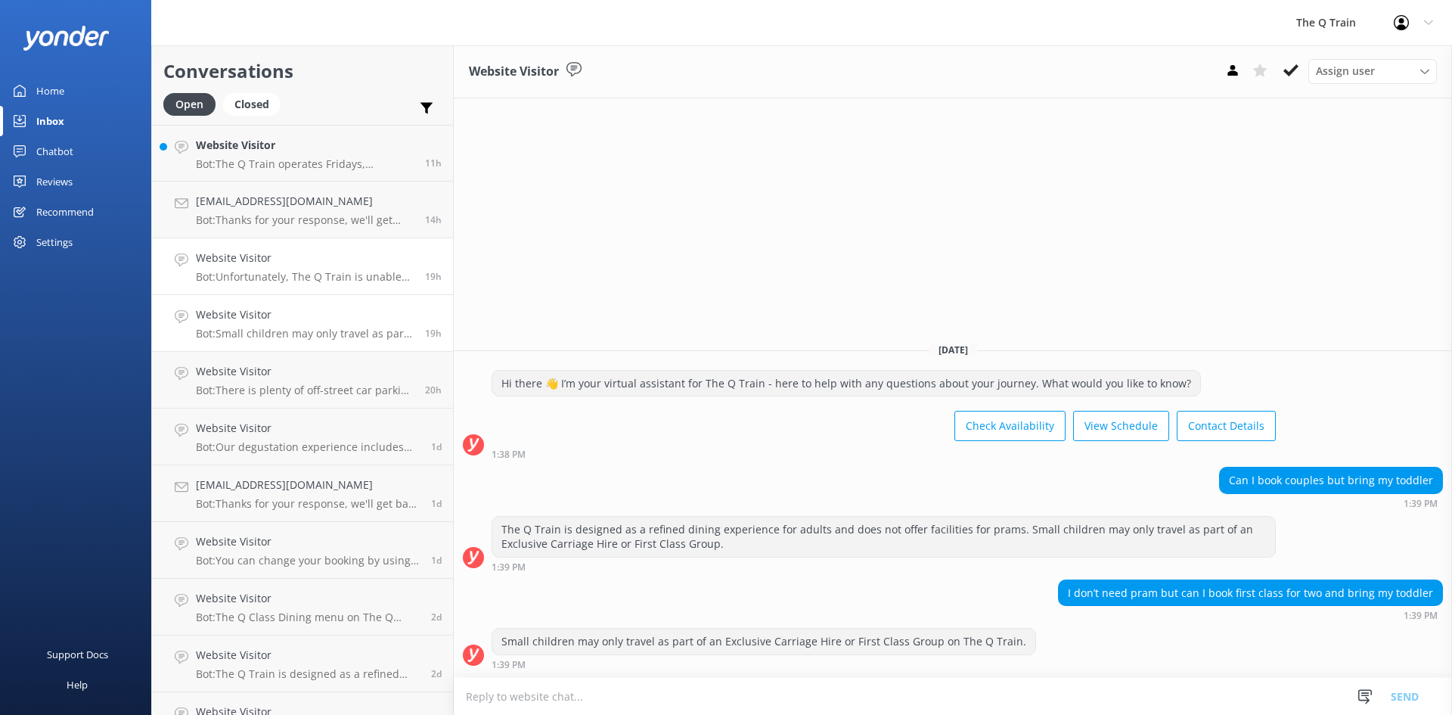
click at [285, 262] on h4 "Website Visitor" at bounding box center [305, 258] width 218 height 17
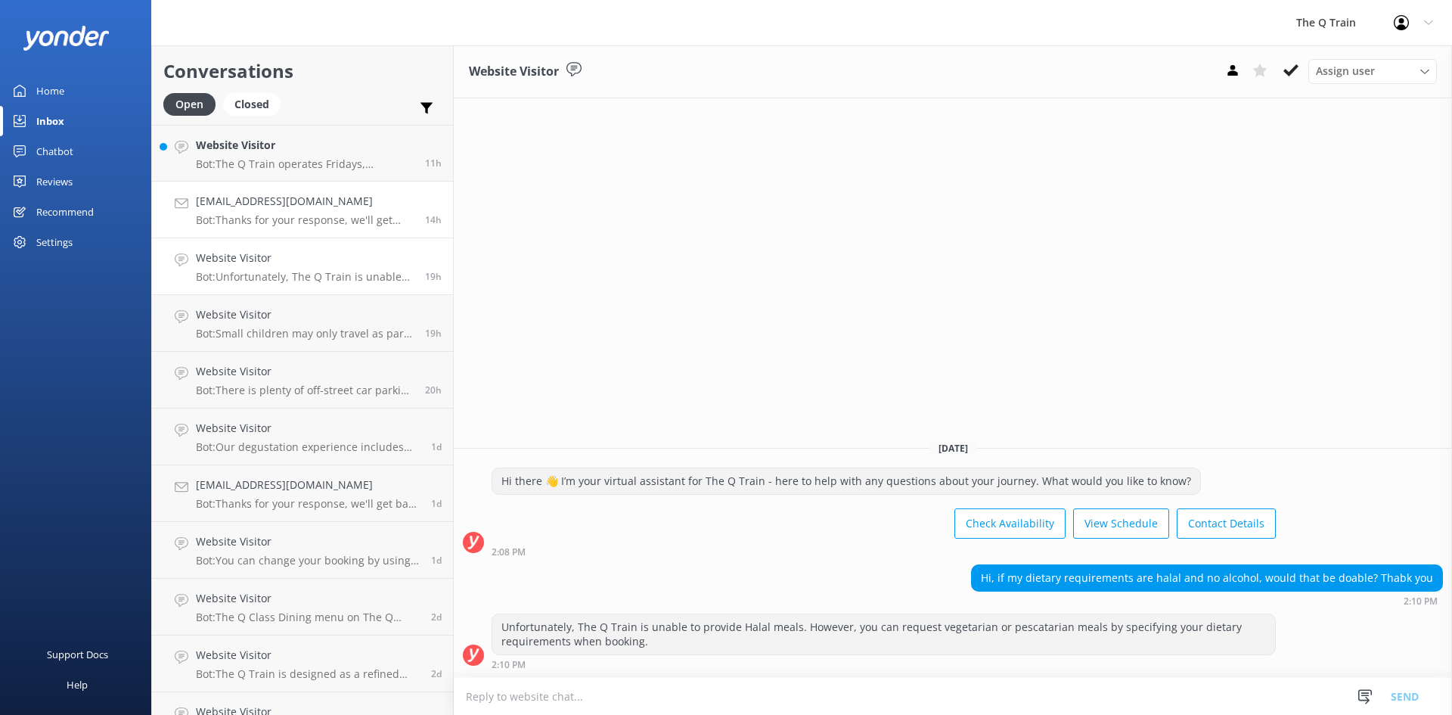
click at [295, 201] on h4 "[EMAIL_ADDRESS][DOMAIN_NAME]" at bounding box center [305, 201] width 218 height 17
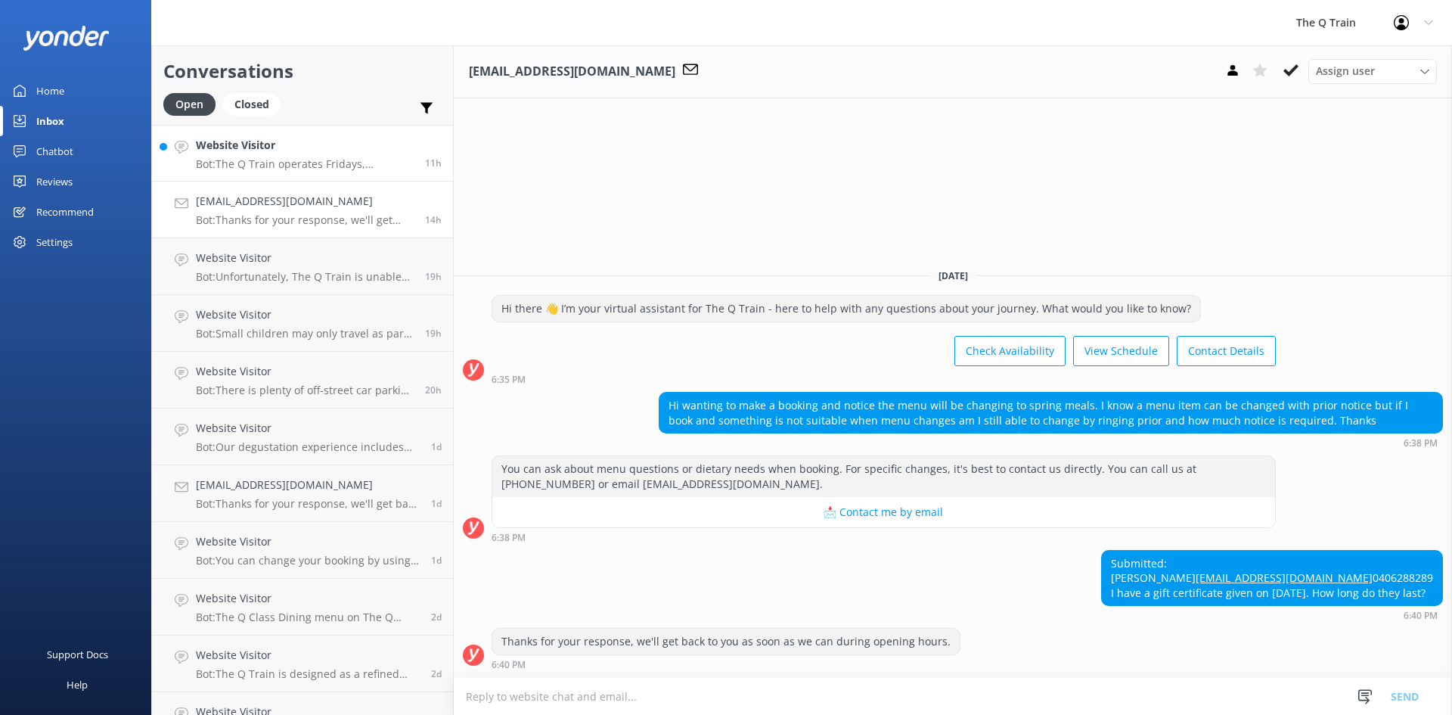
click at [310, 159] on p "Bot: The Q Train operates Fridays, Saturdays and Sundays all year round. We do …" at bounding box center [305, 164] width 218 height 14
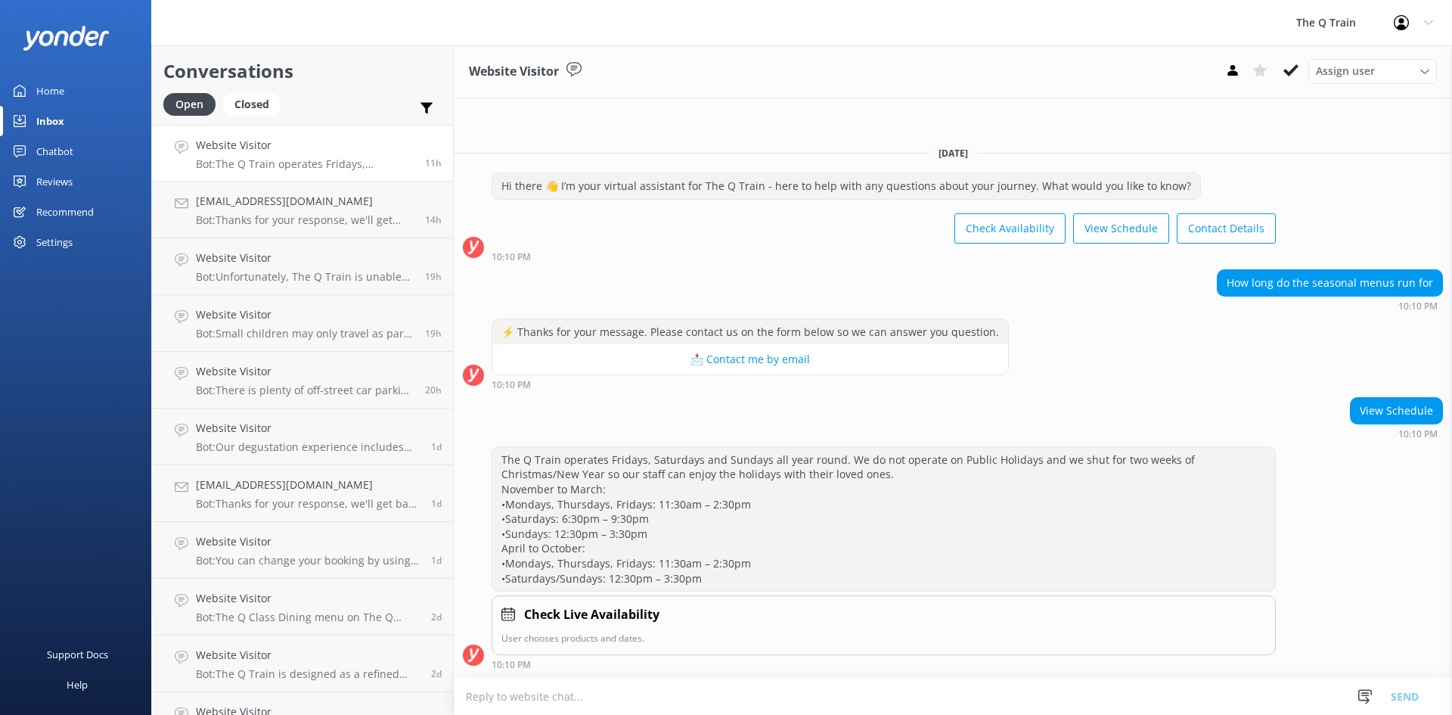
click at [48, 92] on div "Home" at bounding box center [50, 91] width 28 height 30
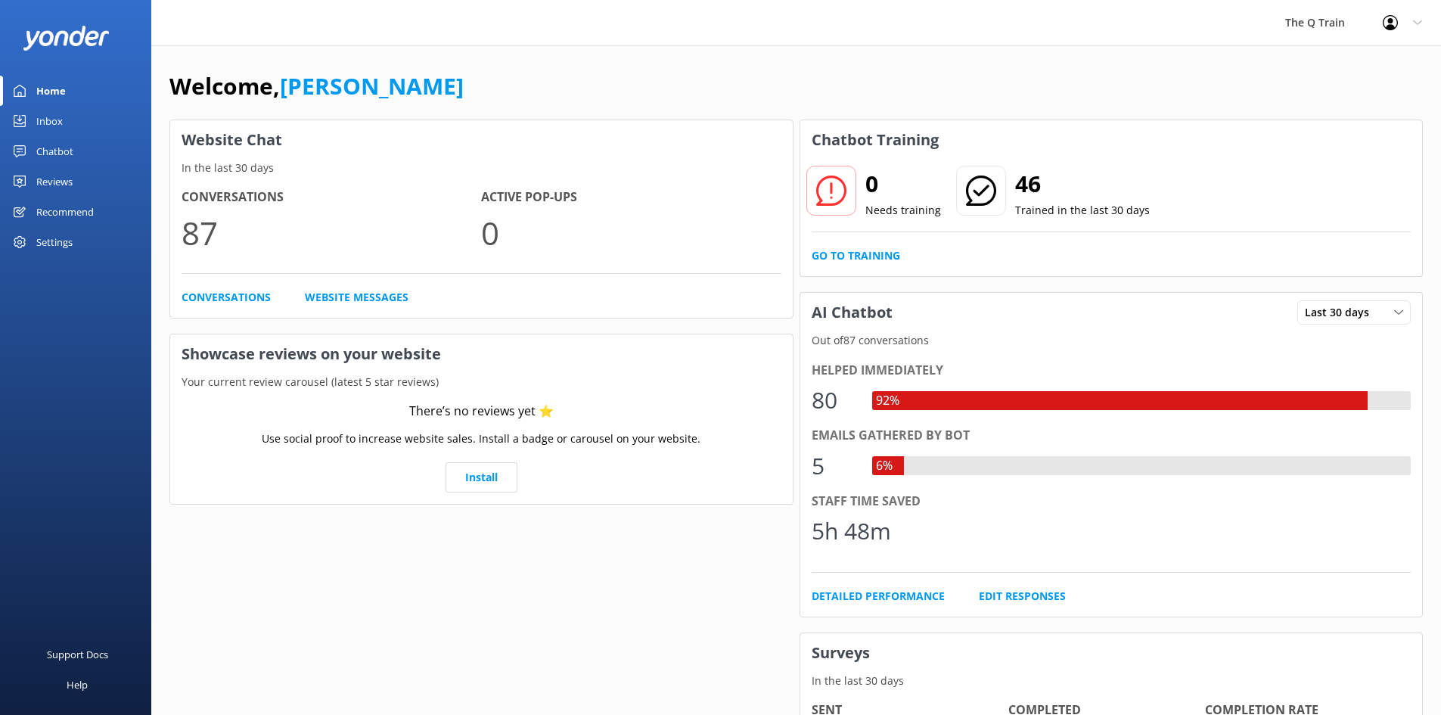
click at [545, 23] on div "The Q Train Profile Settings Logout" at bounding box center [720, 22] width 1441 height 45
